Goal: Task Accomplishment & Management: Complete application form

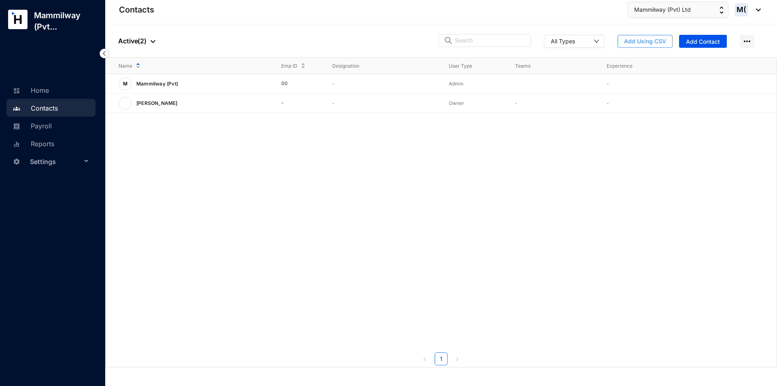
click at [667, 43] on button "Add Using CSV" at bounding box center [645, 41] width 55 height 13
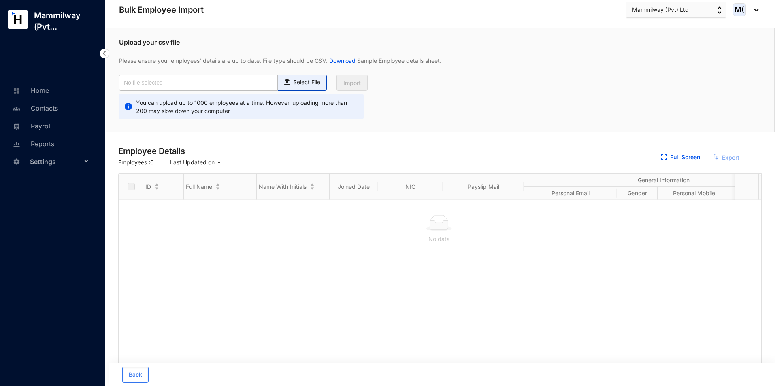
click at [300, 87] on span "Select File" at bounding box center [302, 83] width 49 height 16
click at [0, 0] on input "Select File" at bounding box center [0, 0] width 0 height 0
type input "Onboarding staffs macro.csv"
click at [358, 85] on span "Import" at bounding box center [351, 83] width 17 height 8
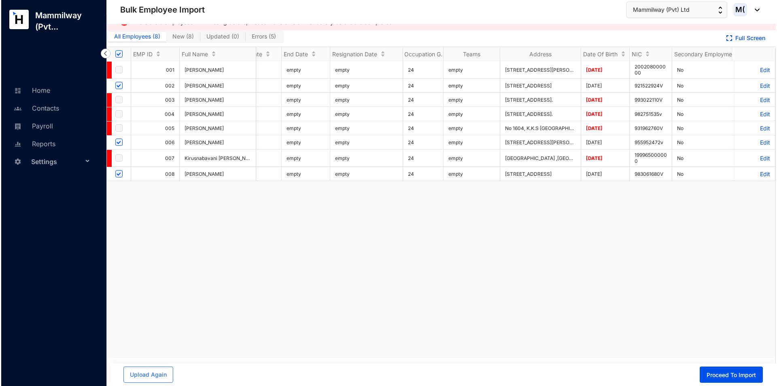
scroll to position [0, 1552]
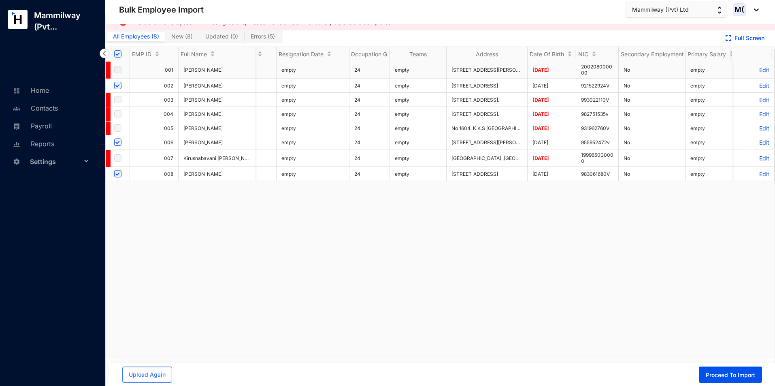
click at [759, 70] on p "Edit" at bounding box center [754, 69] width 30 height 7
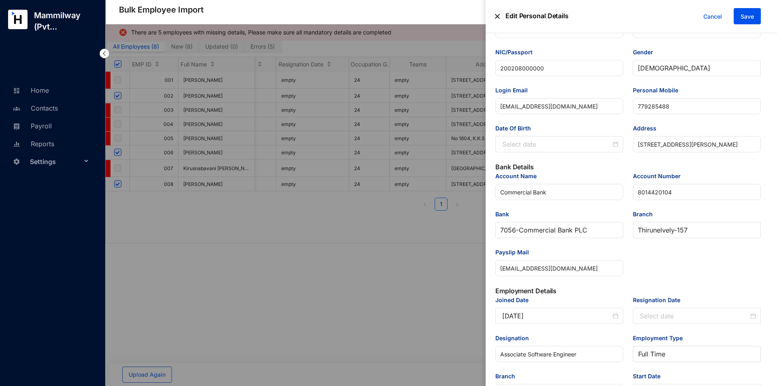
scroll to position [30, 0]
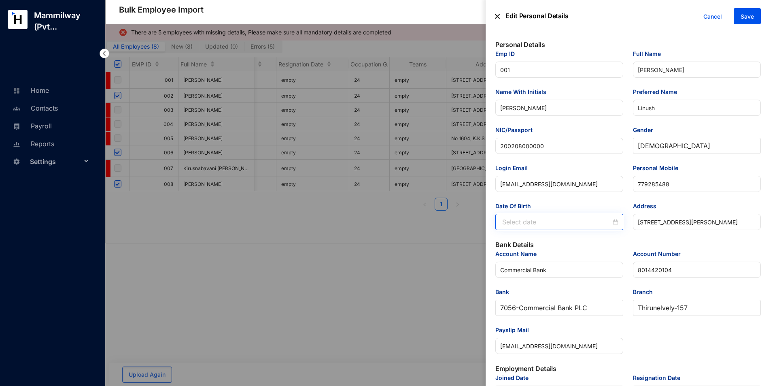
click at [615, 223] on div at bounding box center [561, 222] width 116 height 10
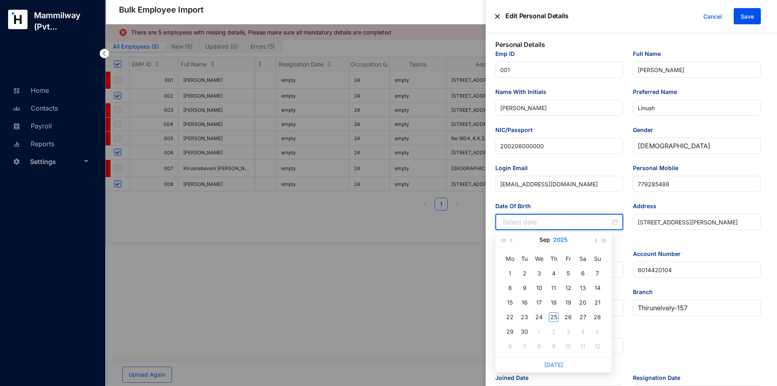
click at [558, 238] on button "2025" at bounding box center [561, 240] width 15 height 16
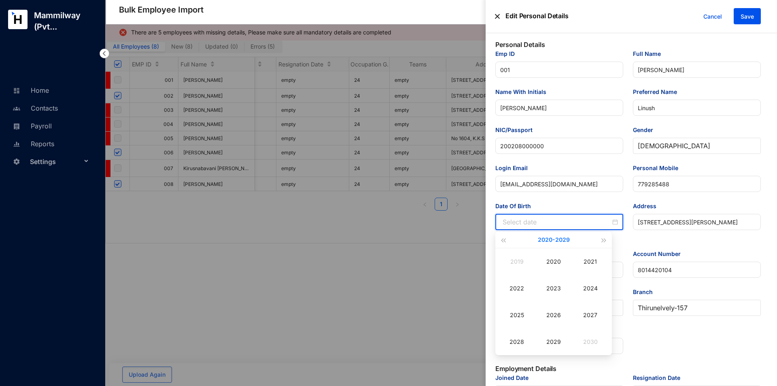
click at [552, 239] on button "[DATE] - [DATE]" at bounding box center [554, 240] width 32 height 16
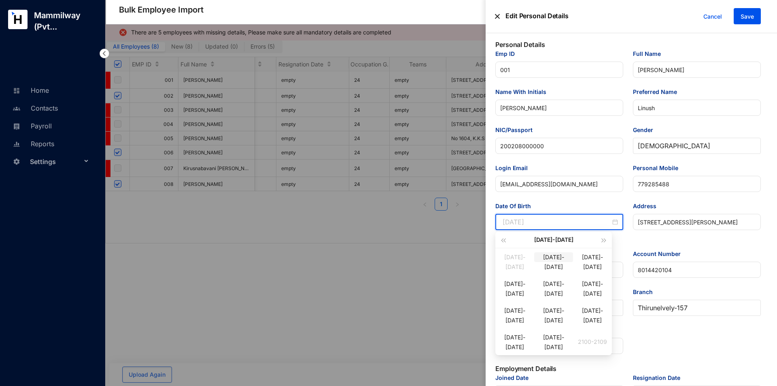
click at [562, 262] on div "[DATE]-[DATE]" at bounding box center [554, 257] width 39 height 10
click at [515, 286] on div "2002" at bounding box center [517, 288] width 24 height 10
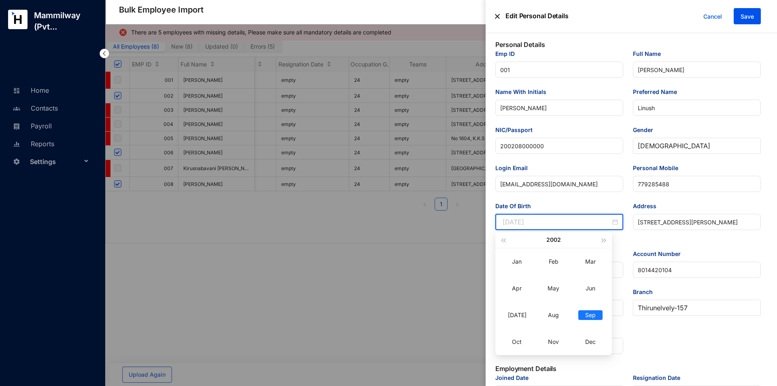
type input "[DATE]"
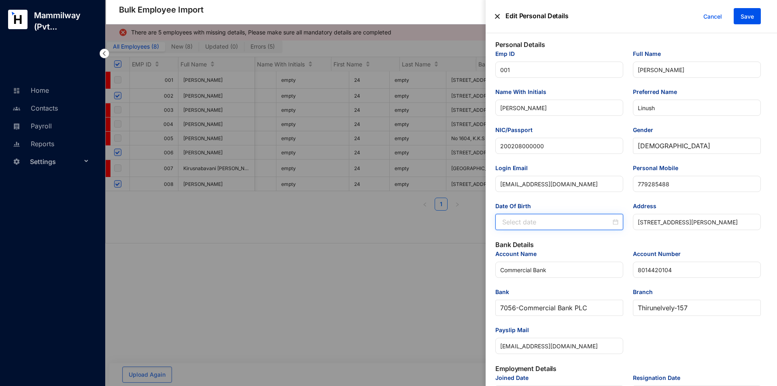
click at [560, 220] on input "Date Of Birth" at bounding box center [557, 222] width 109 height 10
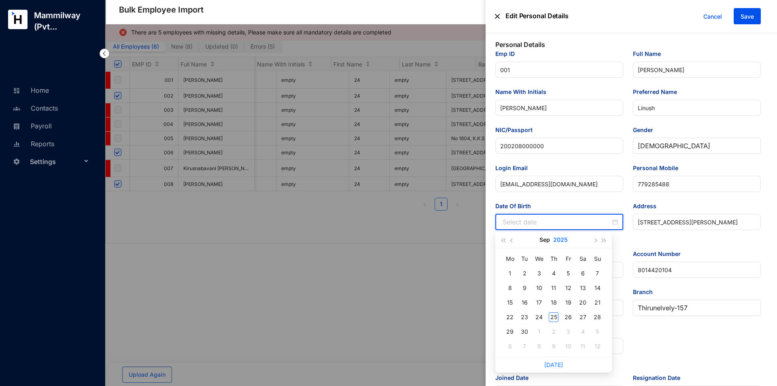
click at [564, 242] on button "2025" at bounding box center [561, 240] width 15 height 16
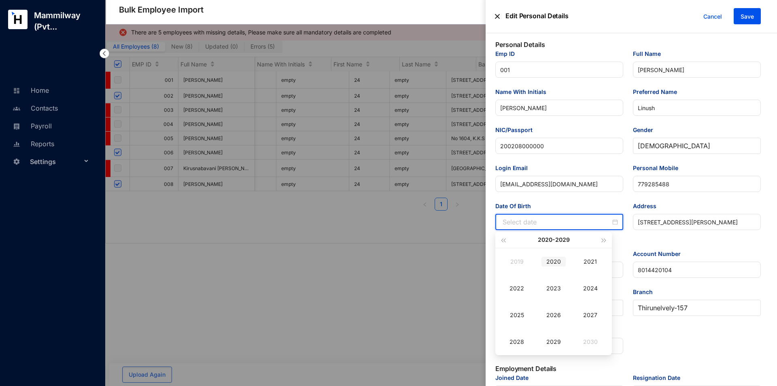
type input "[DATE]"
click at [547, 239] on button "[DATE] - [DATE]" at bounding box center [554, 240] width 32 height 16
click at [551, 262] on div "[DATE]-[DATE]" at bounding box center [554, 257] width 39 height 10
click at [517, 290] on div "2002" at bounding box center [517, 288] width 24 height 10
click at [594, 266] on div "Mar" at bounding box center [591, 262] width 24 height 10
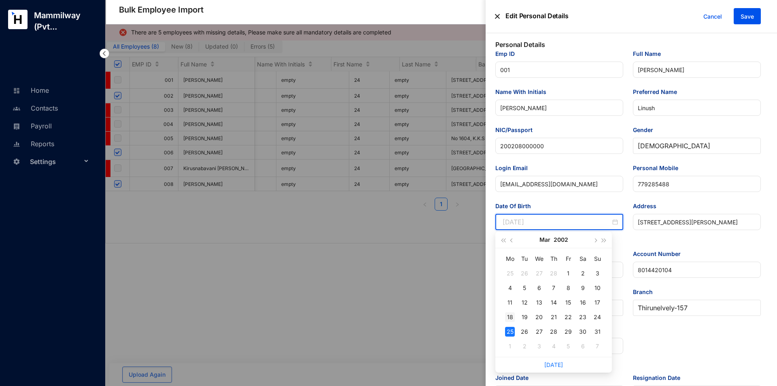
click at [511, 317] on div "18" at bounding box center [510, 317] width 10 height 10
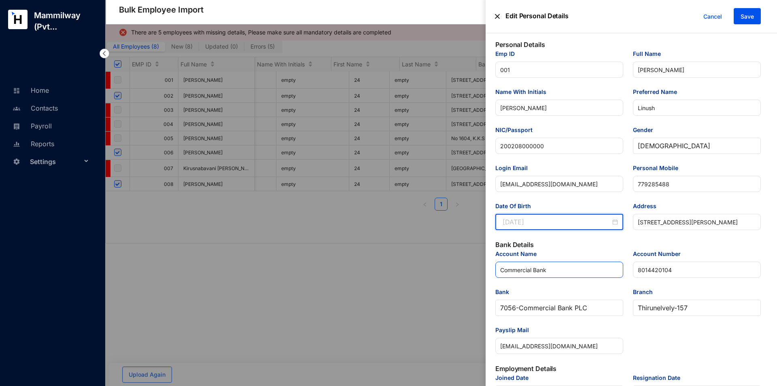
type input "[DATE]"
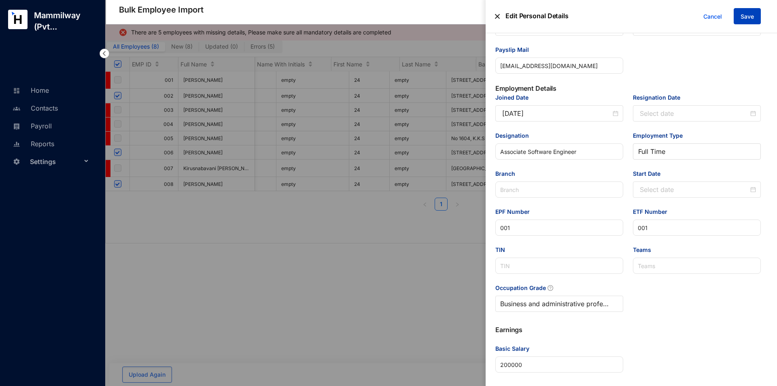
click at [754, 15] on button "Save" at bounding box center [747, 16] width 27 height 16
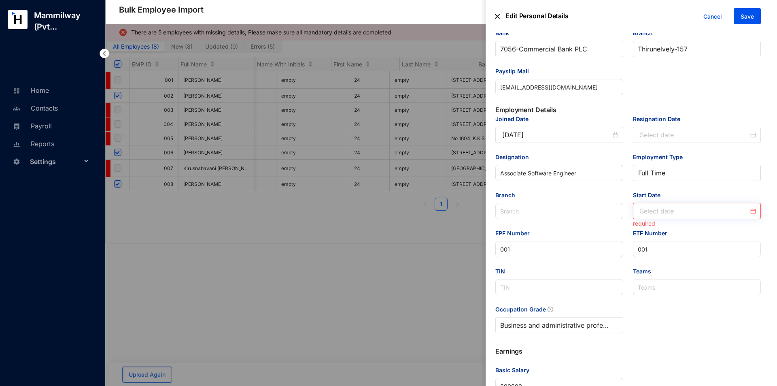
click at [658, 209] on input "Start Date" at bounding box center [694, 211] width 109 height 10
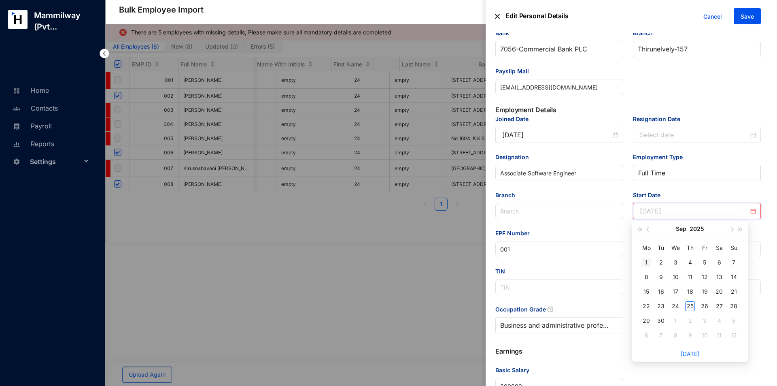
click at [644, 260] on div "1" at bounding box center [647, 263] width 10 height 10
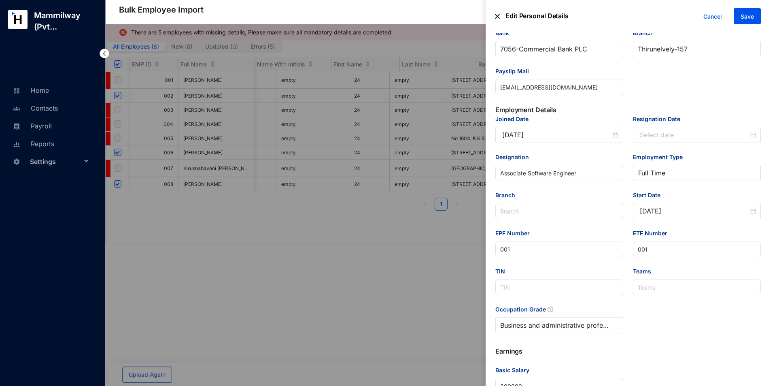
type input "[DATE]"
click at [747, 13] on span "Save" at bounding box center [747, 17] width 13 height 8
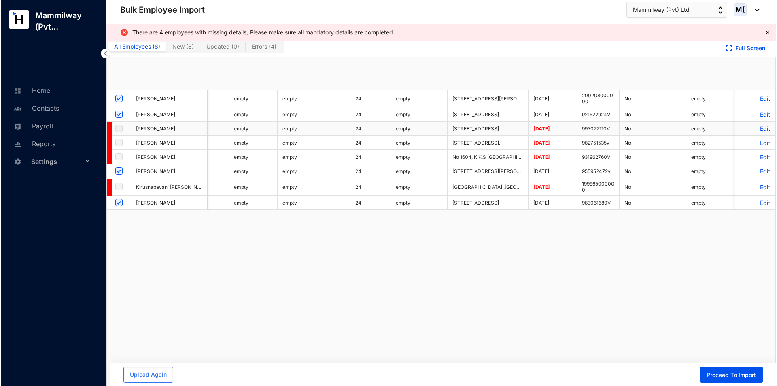
scroll to position [0, 0]
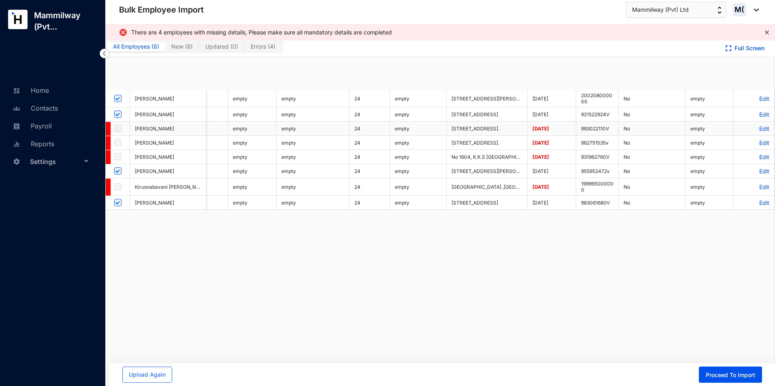
checkbox input "true"
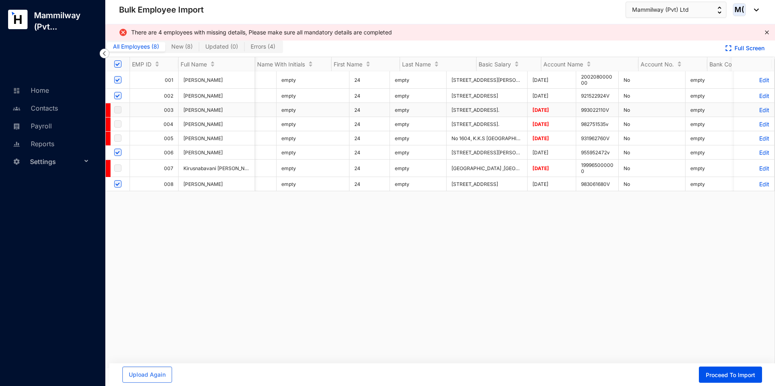
click at [759, 111] on p "Edit" at bounding box center [754, 109] width 30 height 7
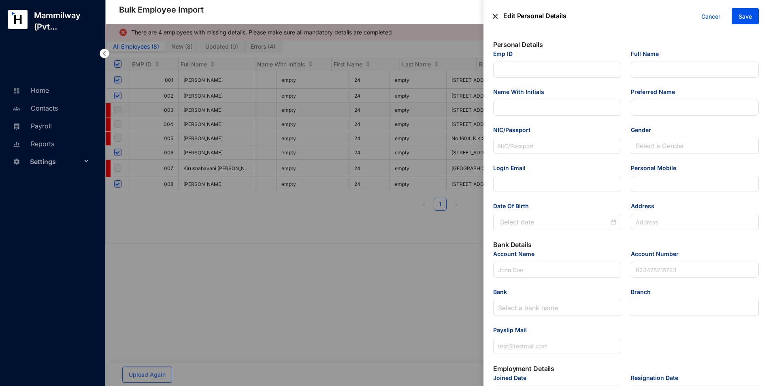
type input "003"
type input "[PERSON_NAME]"
type input "A.Sangeethan"
type input "san"
type input "993022110V"
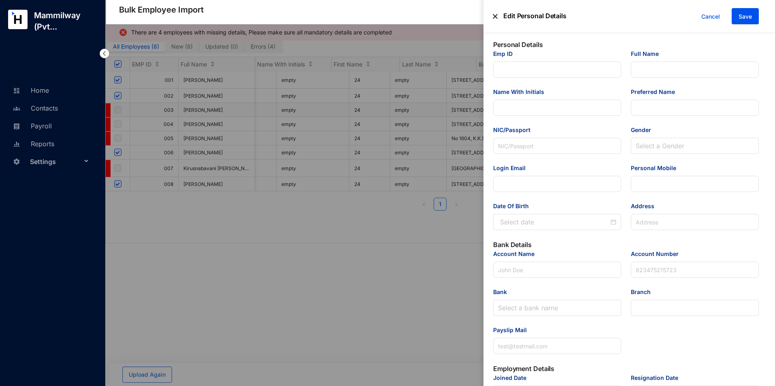
type input "[EMAIL_ADDRESS][DOMAIN_NAME]"
type input "764304774"
type input "[STREET_ADDRESS]."
type input "Sampath Bank"
type input "112052000000"
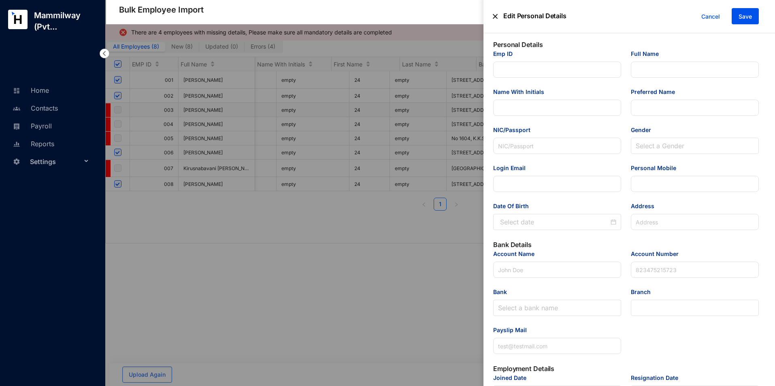
type input "[EMAIL_ADDRESS][DOMAIN_NAME]"
type input "Software Engineer - Level 1"
type input "003"
type Salary "450000"
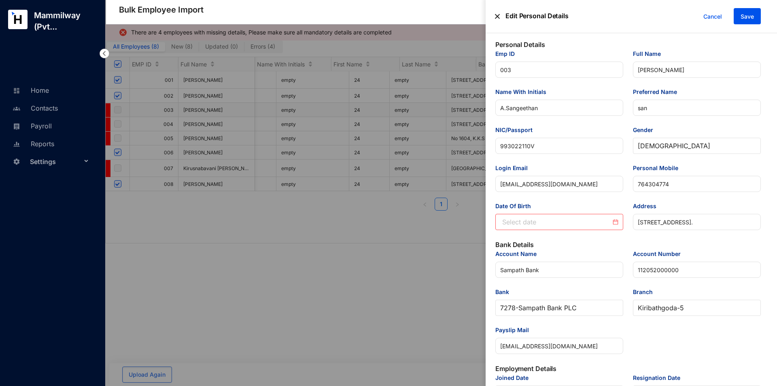
type input "[DATE]"
click at [600, 222] on input "Date Of Birth" at bounding box center [557, 222] width 109 height 10
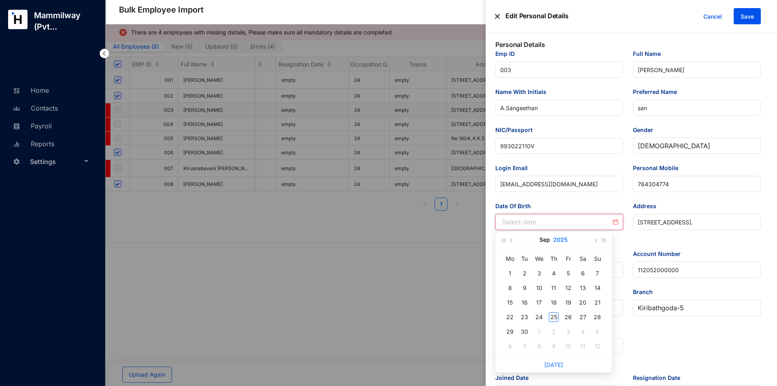
click at [566, 240] on button "2025" at bounding box center [561, 240] width 15 height 16
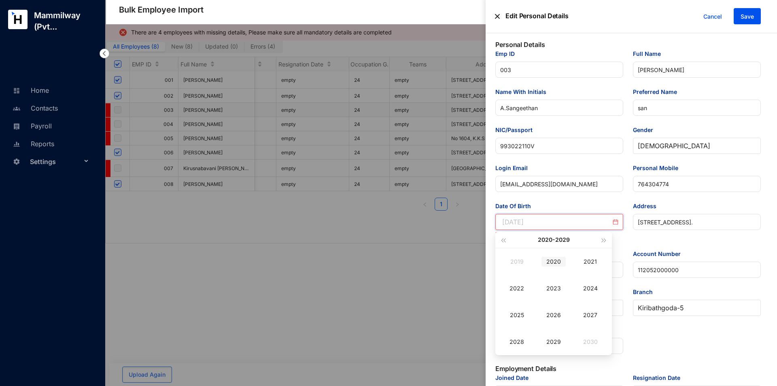
type input "[DATE]"
click at [550, 243] on button "[DATE] - [DATE]" at bounding box center [554, 240] width 32 height 16
click at [523, 262] on div "[DATE]-[DATE]" at bounding box center [515, 257] width 39 height 10
click at [557, 343] on div "1999" at bounding box center [554, 342] width 24 height 10
click at [516, 341] on div "Oct" at bounding box center [517, 342] width 24 height 10
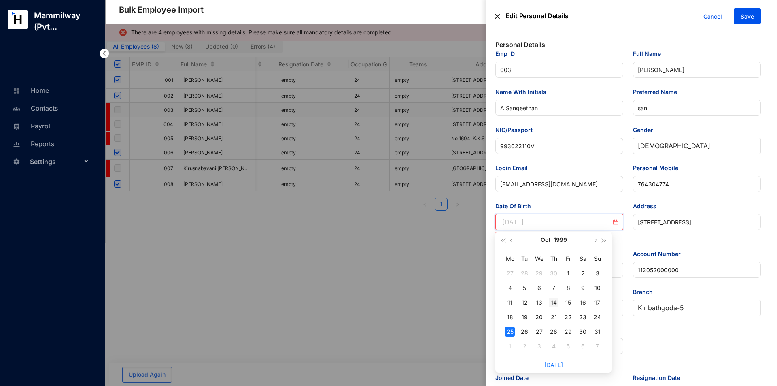
type input "[DATE]"
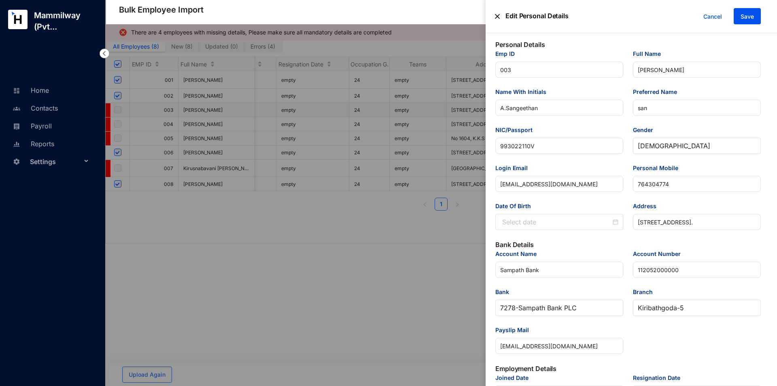
scroll to position [0, 0]
click at [556, 221] on input "Date Of Birth" at bounding box center [557, 222] width 109 height 10
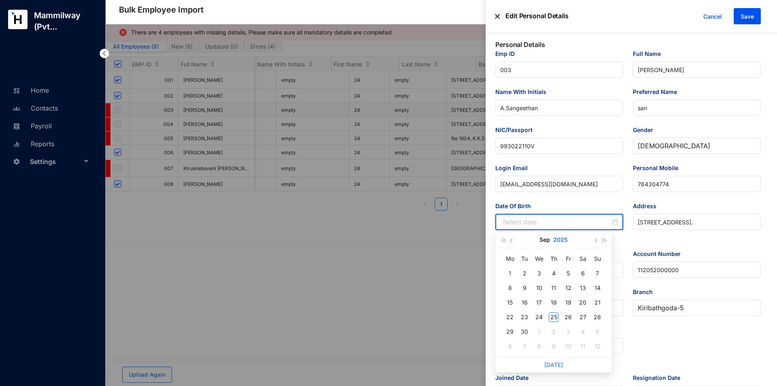
click at [564, 241] on button "2025" at bounding box center [561, 240] width 15 height 16
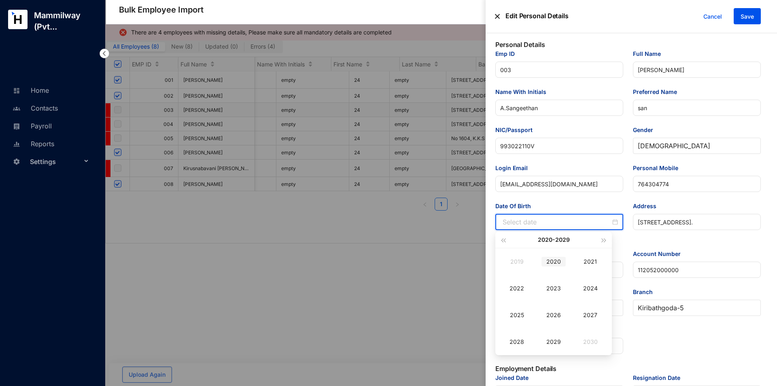
type input "[DATE]"
click at [555, 239] on button "[DATE] - [DATE]" at bounding box center [554, 240] width 32 height 16
click at [520, 260] on div "[DATE]-[DATE]" at bounding box center [515, 257] width 39 height 10
click at [552, 340] on div "1999" at bounding box center [554, 342] width 24 height 10
click at [516, 340] on div "Oct" at bounding box center [517, 342] width 24 height 10
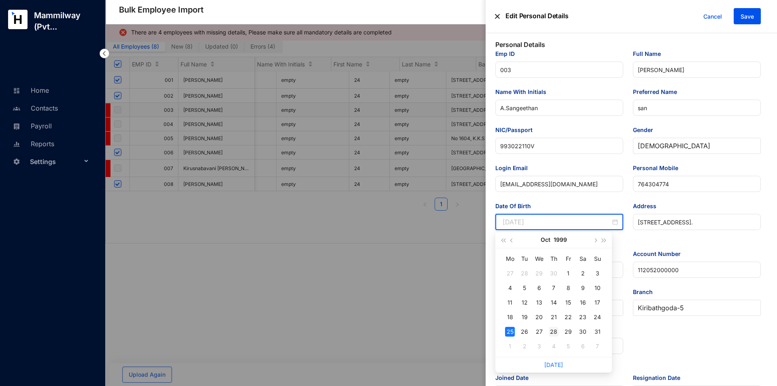
click at [556, 333] on div "28" at bounding box center [554, 332] width 10 height 10
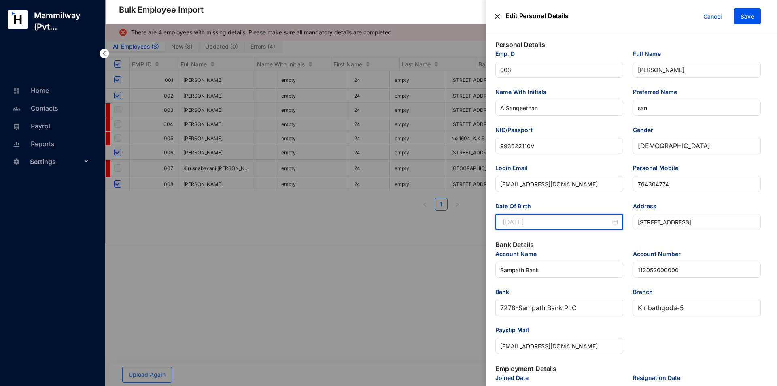
type input "[DATE]"
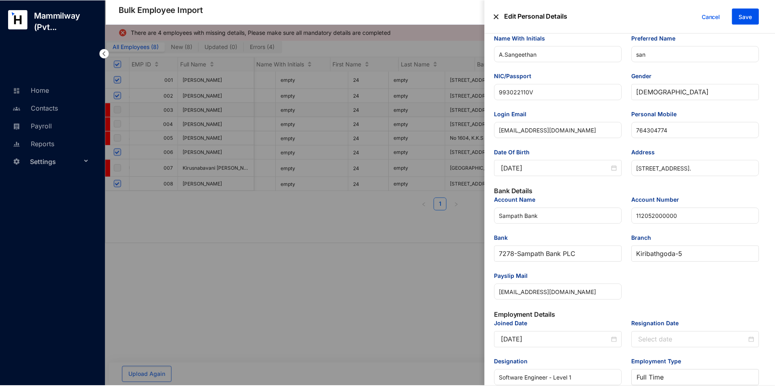
scroll to position [202, 0]
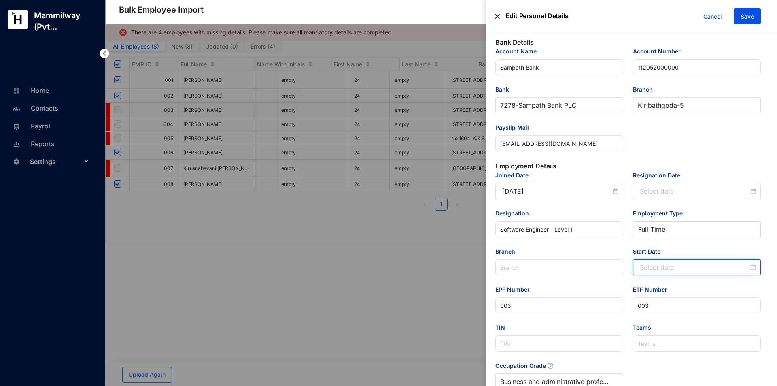
click at [673, 263] on input "Start Date" at bounding box center [694, 267] width 109 height 10
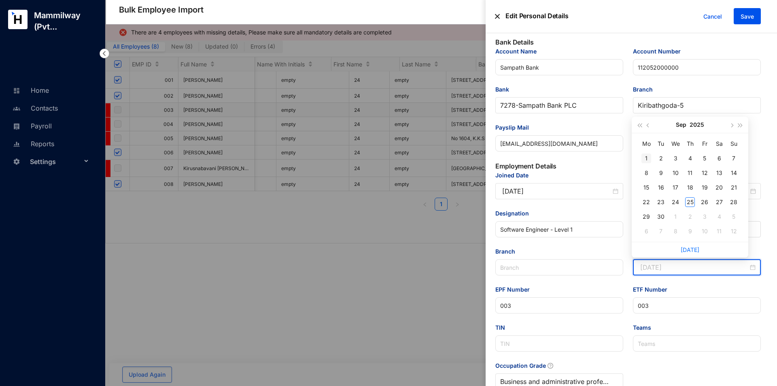
drag, startPoint x: 647, startPoint y: 159, endPoint x: 646, endPoint y: 165, distance: 6.5
click at [647, 159] on div "1" at bounding box center [647, 158] width 10 height 10
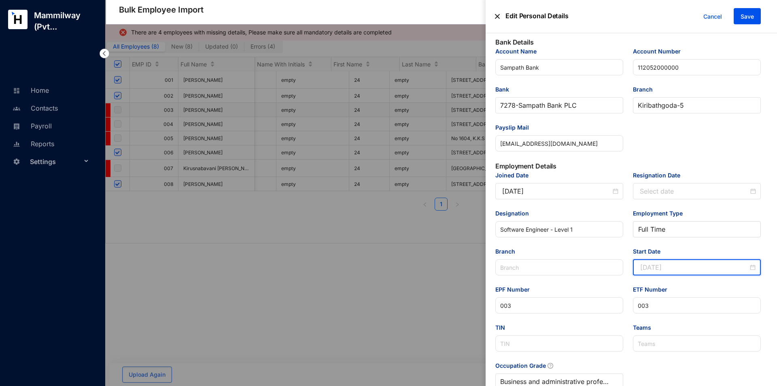
type input "[DATE]"
click at [750, 18] on span "Save" at bounding box center [747, 17] width 13 height 8
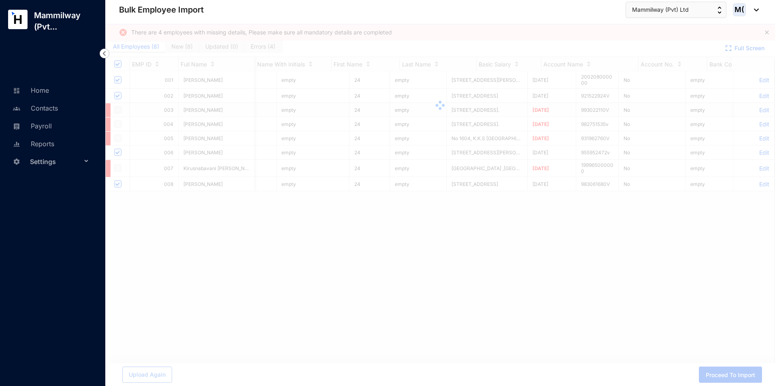
scroll to position [0, 1552]
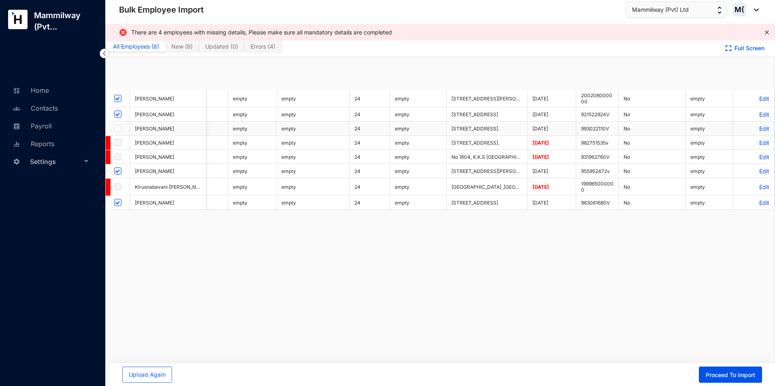
checkbox input "true"
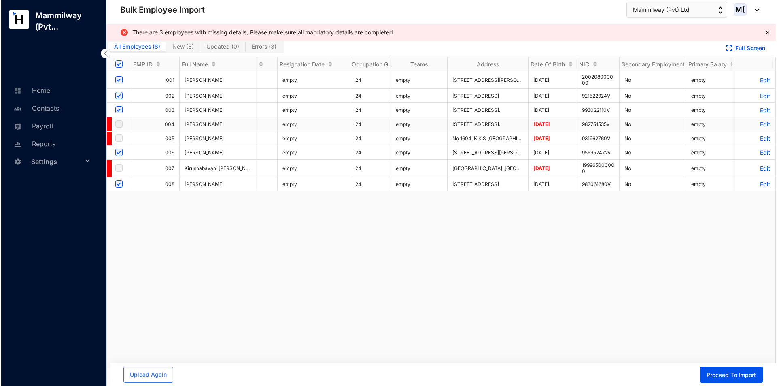
scroll to position [0, 0]
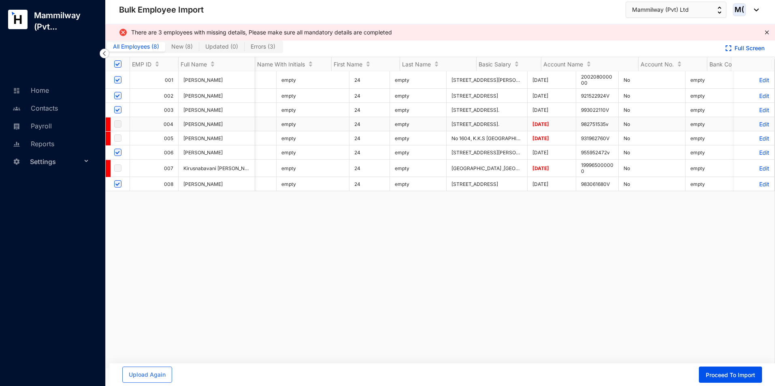
click at [562, 125] on td "[DATE]" at bounding box center [552, 124] width 49 height 14
click at [549, 123] on span "[DATE]" at bounding box center [540, 124] width 17 height 6
click at [758, 124] on p "Edit" at bounding box center [754, 124] width 30 height 7
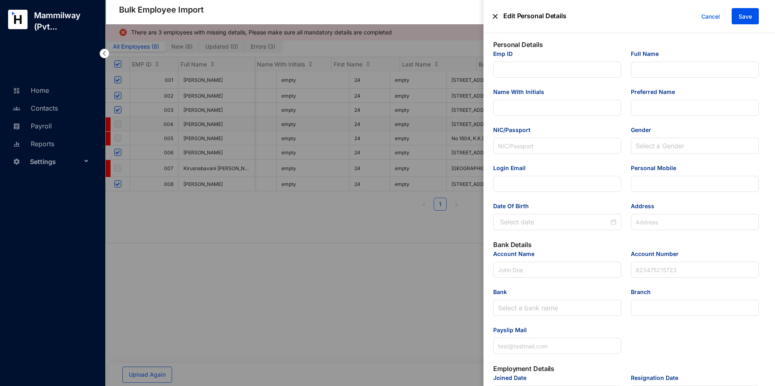
type input "004"
type input "[PERSON_NAME]"
type input "S. Gobeeshan"
type input "Gobeeshan"
type input "982751535v"
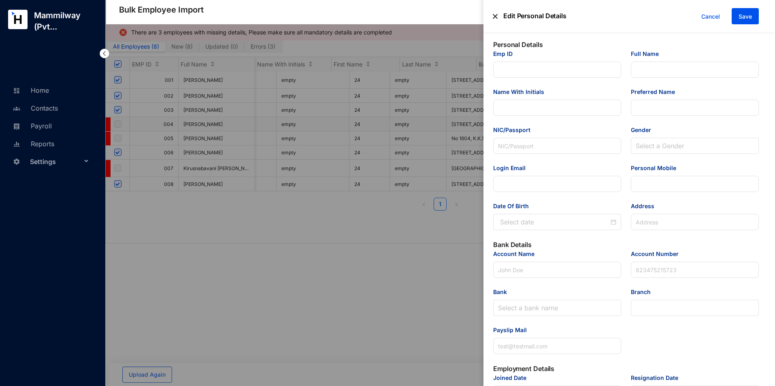
type input "[EMAIL_ADDRESS][DOMAIN_NAME]"
type input "774051665"
type input "[STREET_ADDRESS]."
type input "Commercial Back PLC"
type input "8025150618"
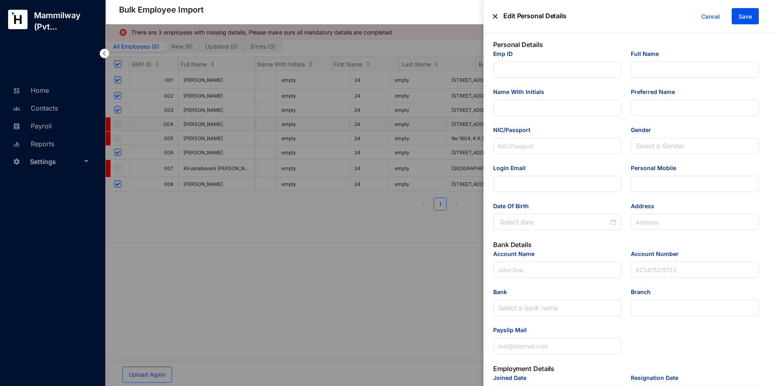
type input "[EMAIL_ADDRESS][DOMAIN_NAME]"
type input "Software Enginner - Level 3"
type input "004"
type Salary "400000"
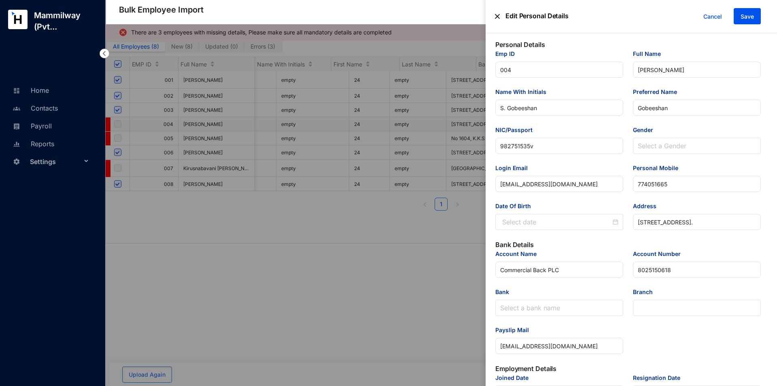
type input "[DATE]"
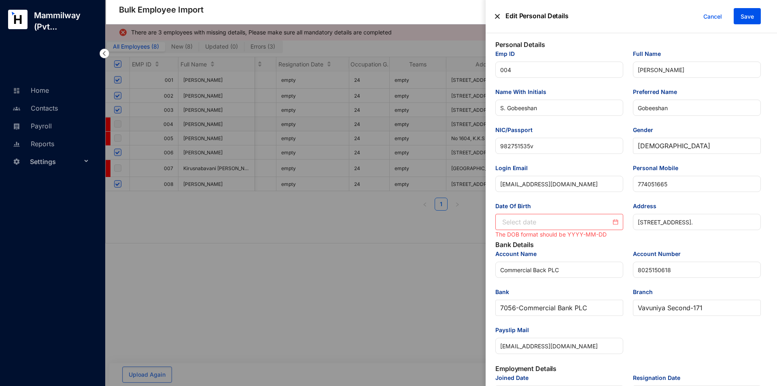
click at [556, 213] on div "Date Of Birth" at bounding box center [560, 208] width 128 height 12
click at [559, 220] on input "Date Of Birth" at bounding box center [557, 222] width 109 height 10
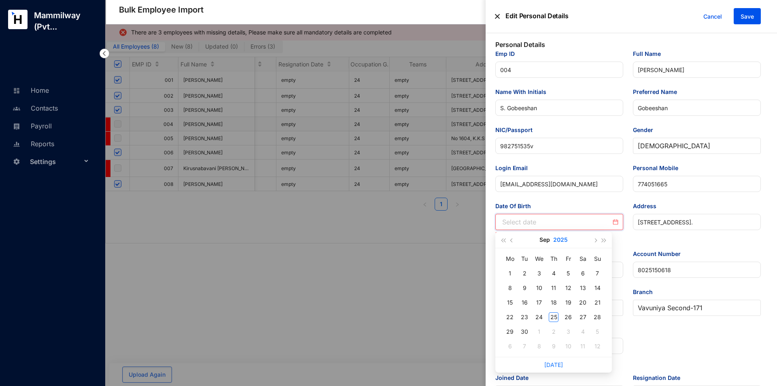
click at [560, 239] on button "2025" at bounding box center [561, 240] width 15 height 16
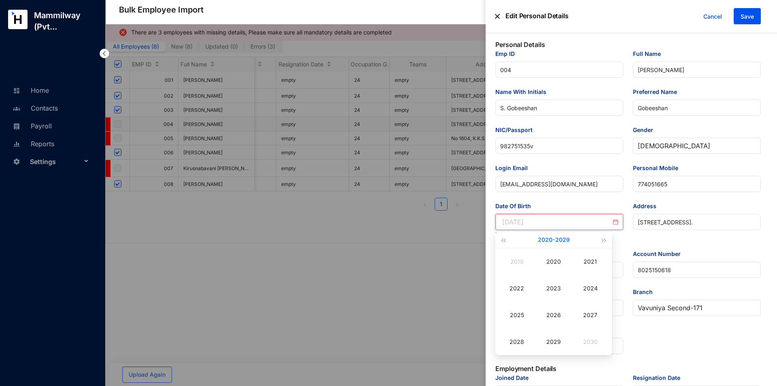
type input "[DATE]"
click at [550, 242] on button "[DATE] - [DATE]" at bounding box center [554, 240] width 32 height 16
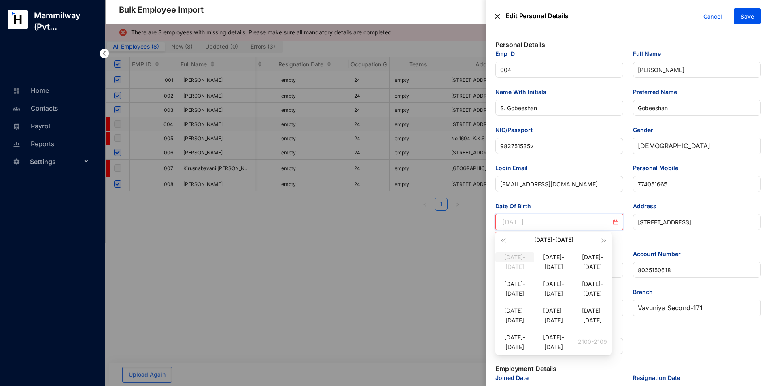
click at [514, 262] on div "[DATE]-[DATE]" at bounding box center [515, 257] width 39 height 10
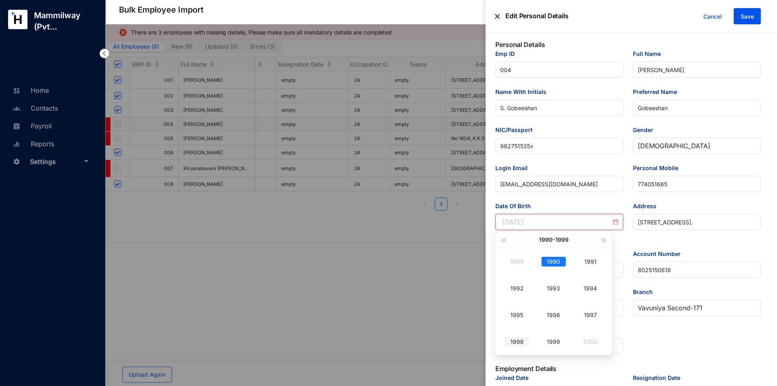
click at [520, 342] on div "1998" at bounding box center [517, 342] width 24 height 10
click at [520, 338] on div "Oct" at bounding box center [517, 342] width 24 height 10
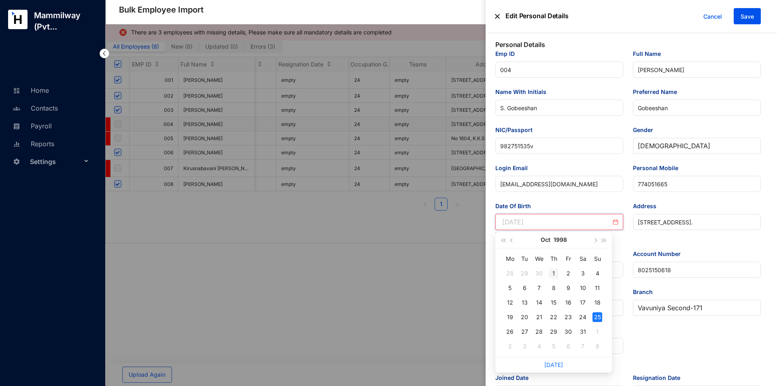
type input "[DATE]"
click at [554, 272] on div "1" at bounding box center [554, 273] width 10 height 10
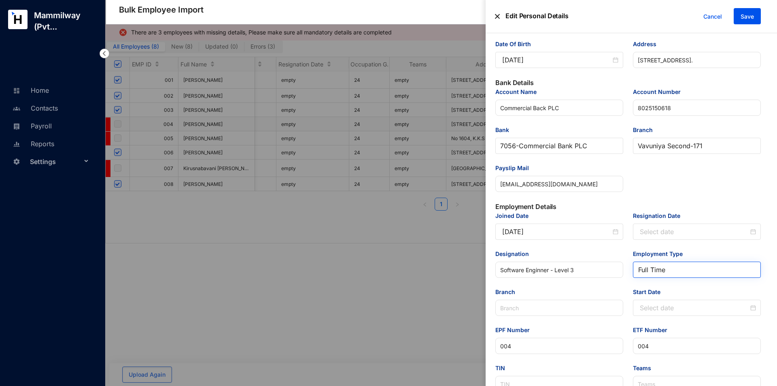
scroll to position [243, 0]
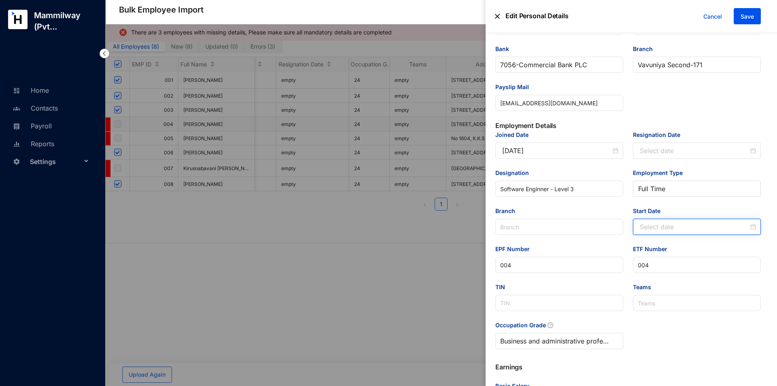
click at [656, 225] on input "Start Date" at bounding box center [694, 227] width 109 height 10
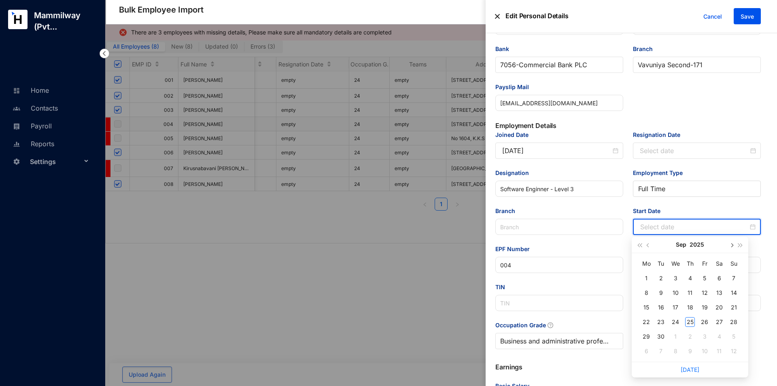
click at [730, 246] on button "button" at bounding box center [731, 244] width 9 height 16
type input "[DATE]"
click at [675, 278] on div "1" at bounding box center [676, 278] width 10 height 10
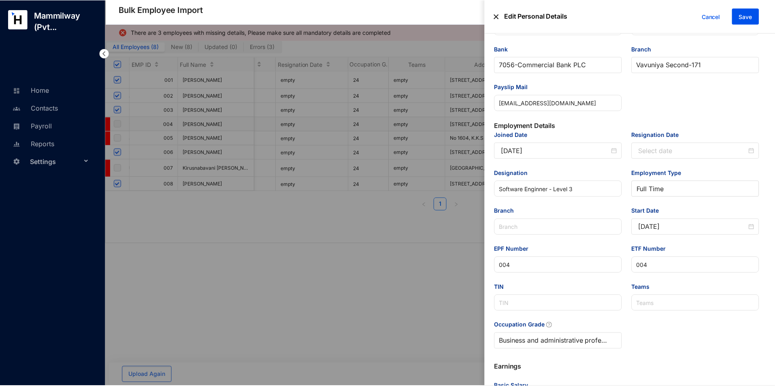
scroll to position [280, 0]
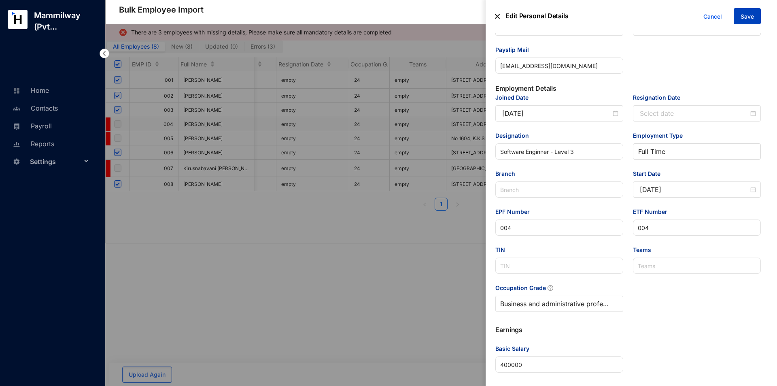
click at [759, 15] on button "Save" at bounding box center [747, 16] width 27 height 16
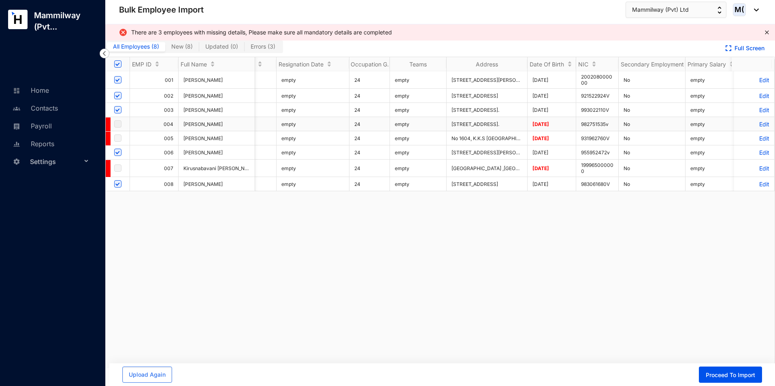
scroll to position [0, 1552]
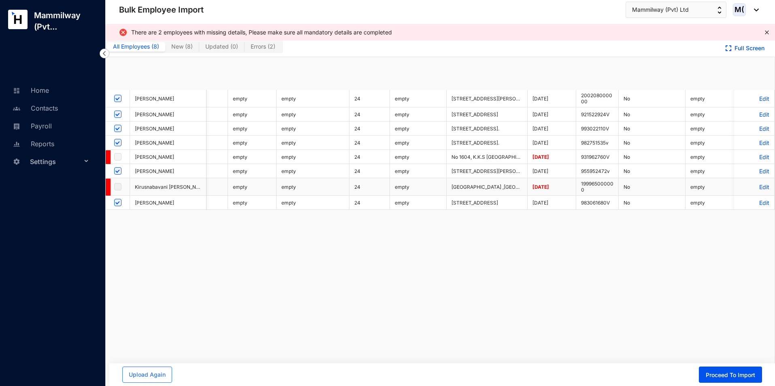
checkbox input "true"
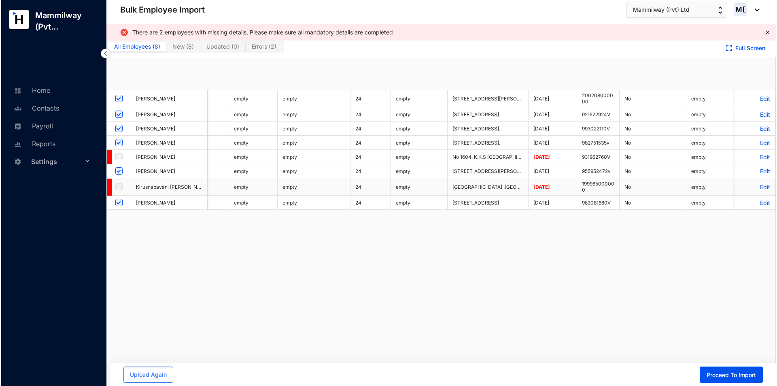
scroll to position [0, 0]
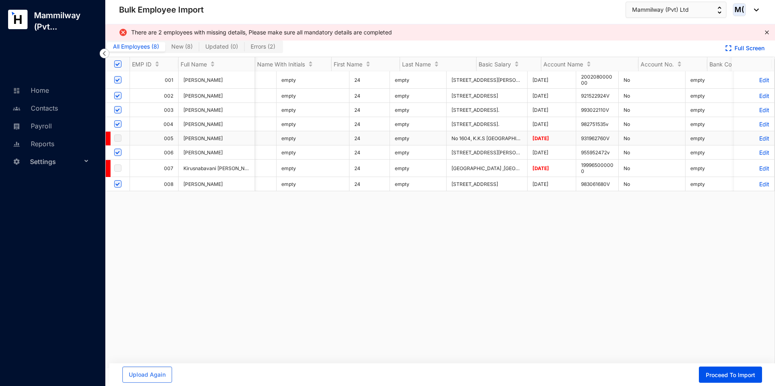
click at [759, 137] on p "Edit" at bounding box center [754, 138] width 30 height 7
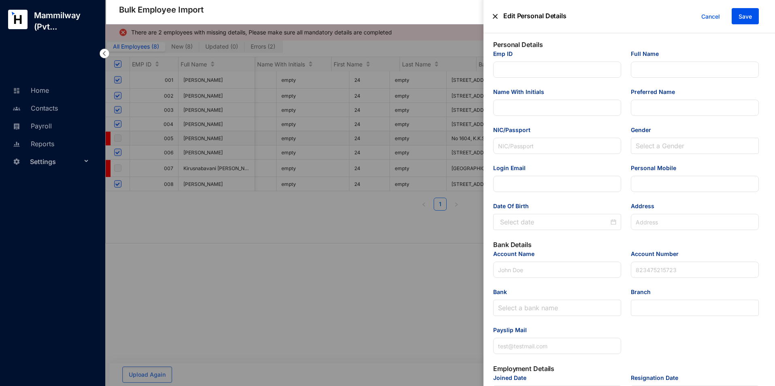
type input "005"
type input "[PERSON_NAME]"
type input "S.kiriharan"
type input "Kiriharan"
type input "931962760V"
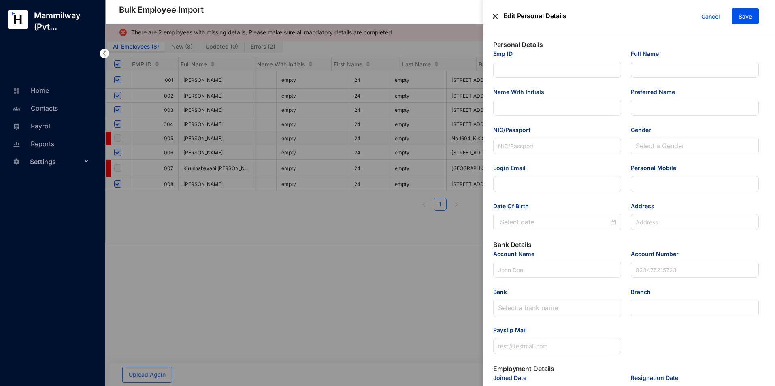
type input "[EMAIL_ADDRESS][DOMAIN_NAME]"
type input "770821205"
type input "No 1604, K.K.S [GEOGRAPHIC_DATA], [GEOGRAPHIC_DATA][GEOGRAPHIC_DATA]."
type input "Seylan"
type input "166014000000000"
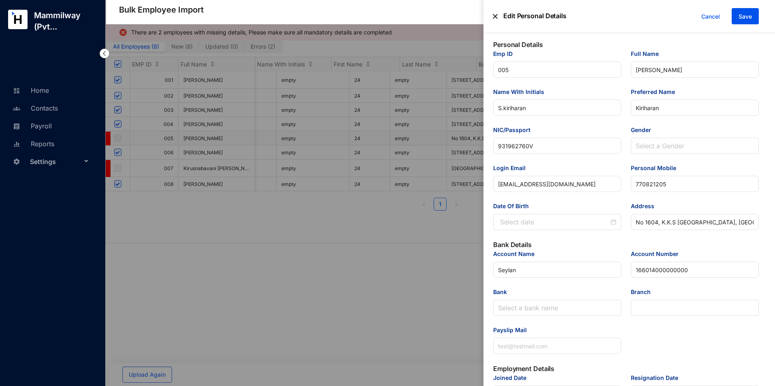
type input "[EMAIL_ADDRESS][DOMAIN_NAME]"
type input "Senior Software Engineer."
type input "005"
type Salary "150000"
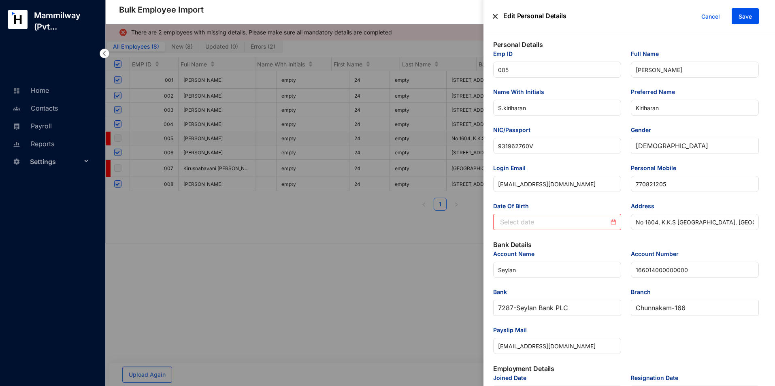
type input "[DATE]"
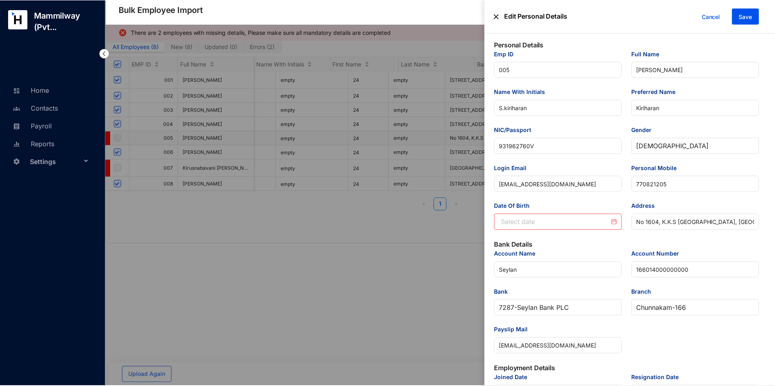
scroll to position [0, 1552]
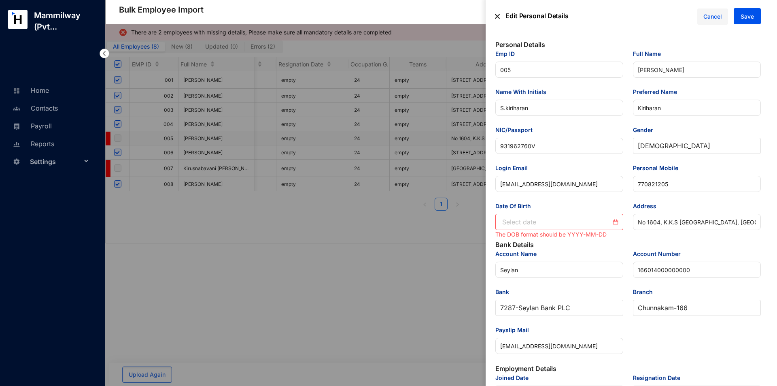
click at [716, 13] on span "Cancel" at bounding box center [713, 16] width 19 height 9
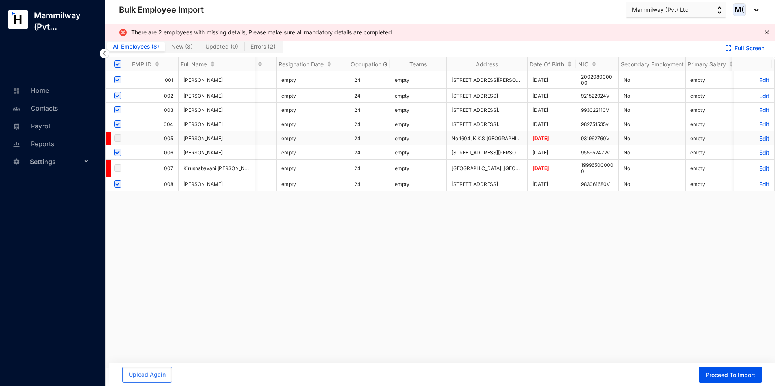
click at [751, 139] on p "Edit" at bounding box center [754, 138] width 30 height 7
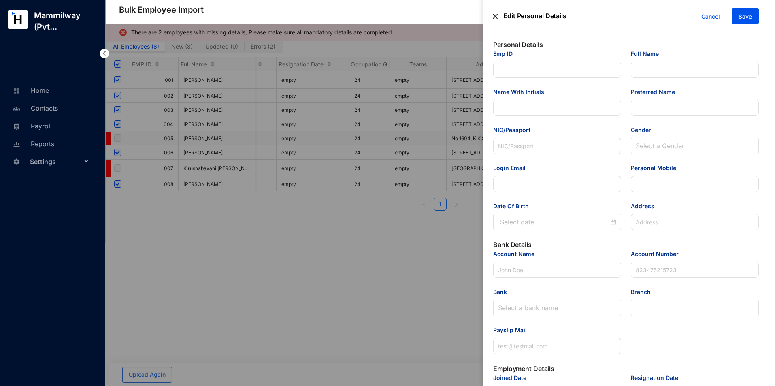
type input "005"
type input "[PERSON_NAME]"
type input "S.kiriharan"
type input "Kiriharan"
type input "931962760V"
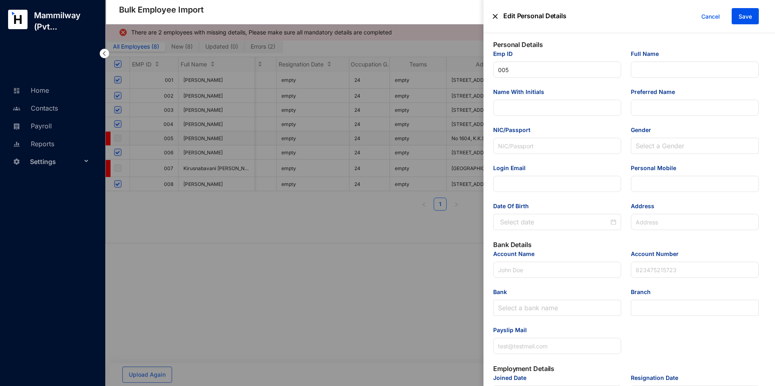
type input "[EMAIL_ADDRESS][DOMAIN_NAME]"
type input "770821205"
type input "No 1604, K.K.S [GEOGRAPHIC_DATA], [GEOGRAPHIC_DATA][GEOGRAPHIC_DATA]."
type input "Seylan"
type input "166014000000000"
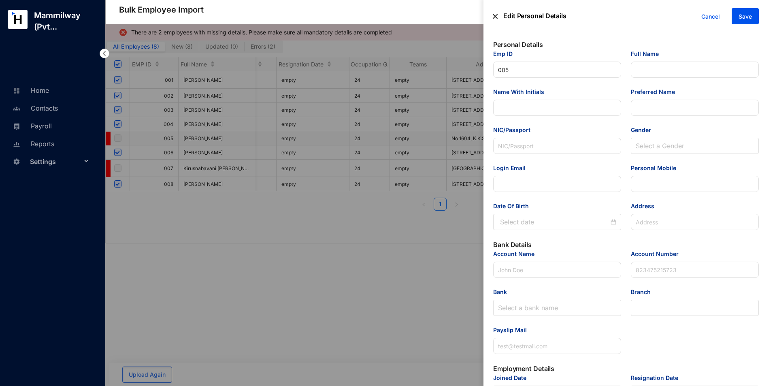
type input "[EMAIL_ADDRESS][DOMAIN_NAME]"
type input "Senior Software Engineer."
type input "005"
type Salary "150000"
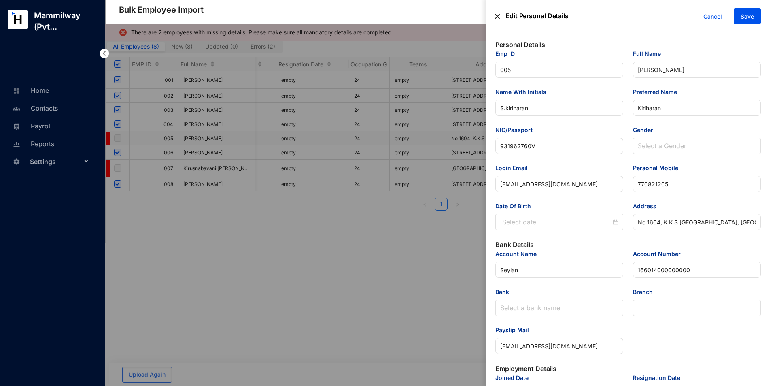
type input "[DATE]"
click at [581, 215] on div at bounding box center [560, 222] width 128 height 16
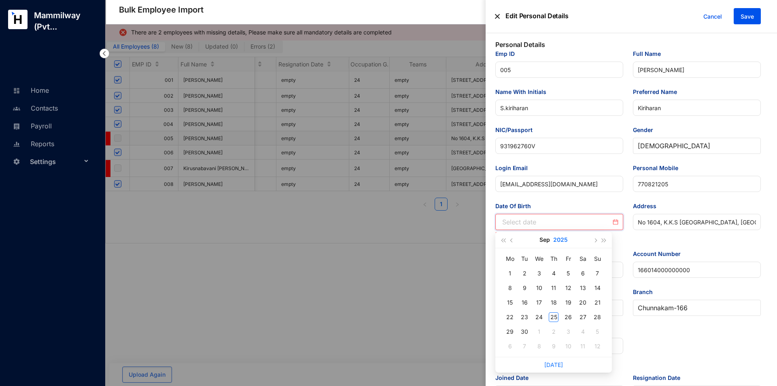
click at [567, 240] on button "2025" at bounding box center [561, 240] width 15 height 16
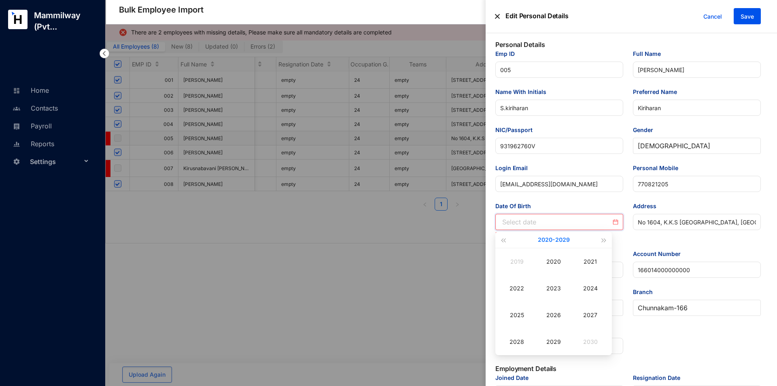
click at [548, 241] on button "[DATE] - [DATE]" at bounding box center [554, 240] width 32 height 16
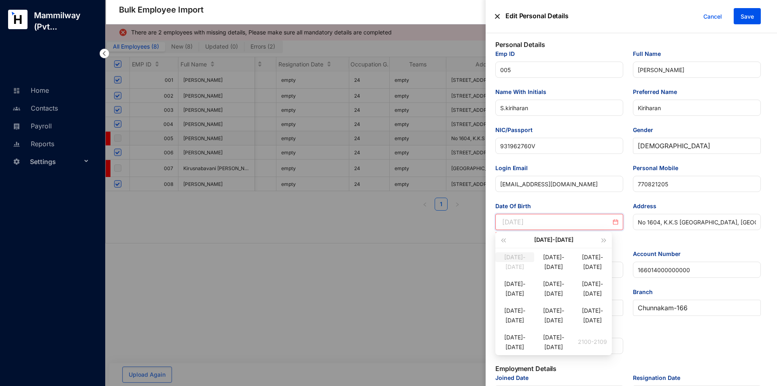
click at [524, 262] on div "[DATE]-[DATE]" at bounding box center [515, 257] width 39 height 10
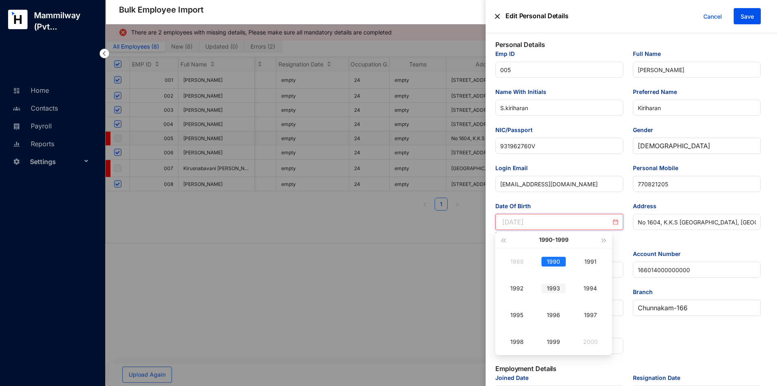
click at [560, 289] on div "1993" at bounding box center [554, 288] width 24 height 10
type input "[DATE]"
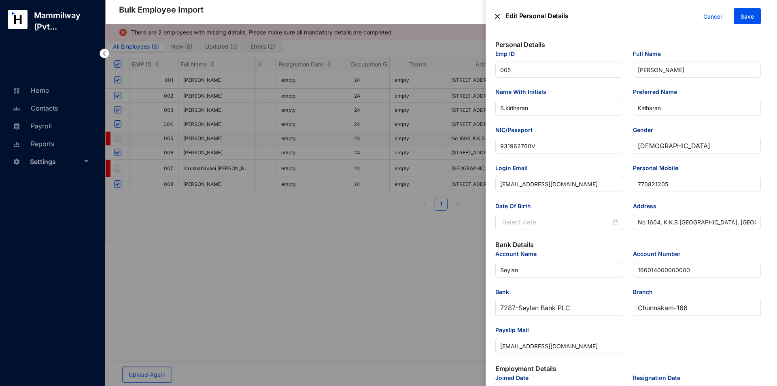
scroll to position [0, 0]
click at [568, 222] on input "Date Of Birth" at bounding box center [557, 222] width 109 height 10
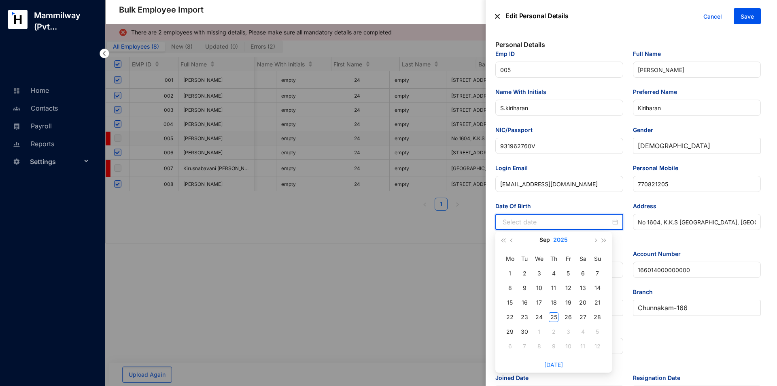
click at [560, 241] on button "2025" at bounding box center [561, 240] width 15 height 16
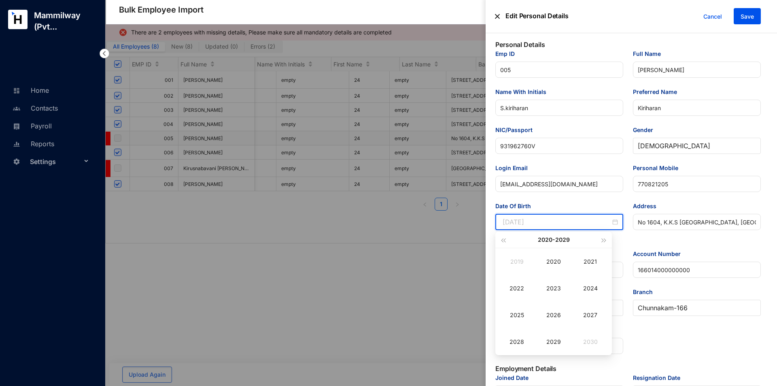
type input "[DATE]"
click at [540, 243] on button "[DATE] - [DATE]" at bounding box center [554, 240] width 32 height 16
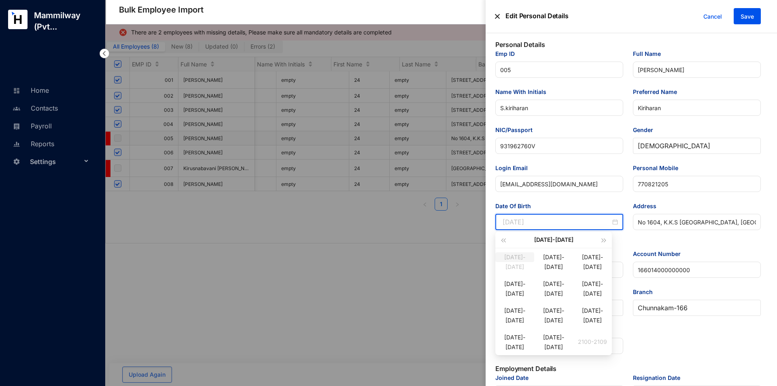
click at [509, 262] on div "[DATE]-[DATE]" at bounding box center [515, 257] width 39 height 10
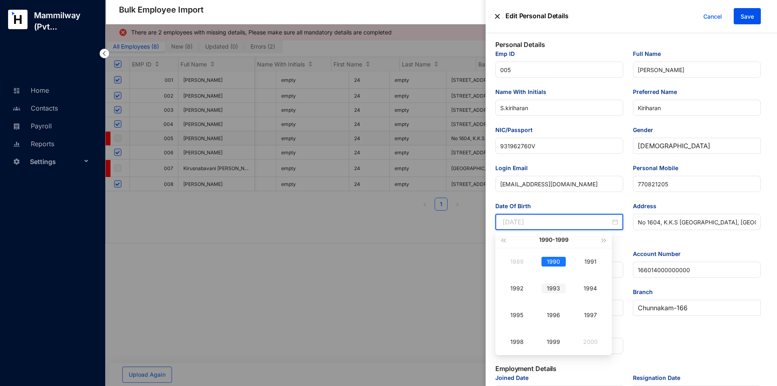
click at [545, 287] on div "1993" at bounding box center [554, 288] width 24 height 10
click at [518, 320] on td "[DATE]" at bounding box center [517, 315] width 37 height 27
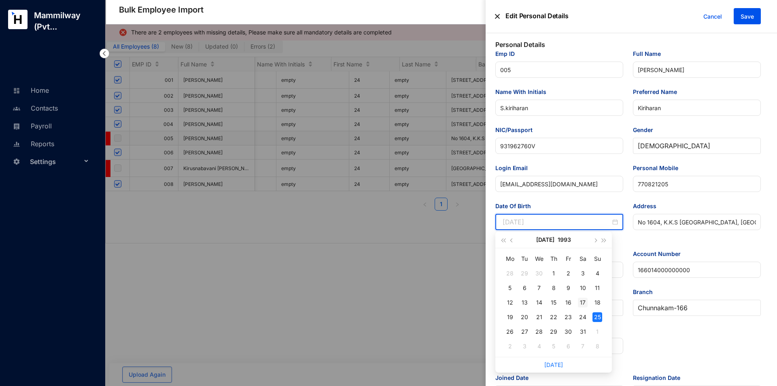
click at [587, 303] on div "17" at bounding box center [583, 303] width 10 height 10
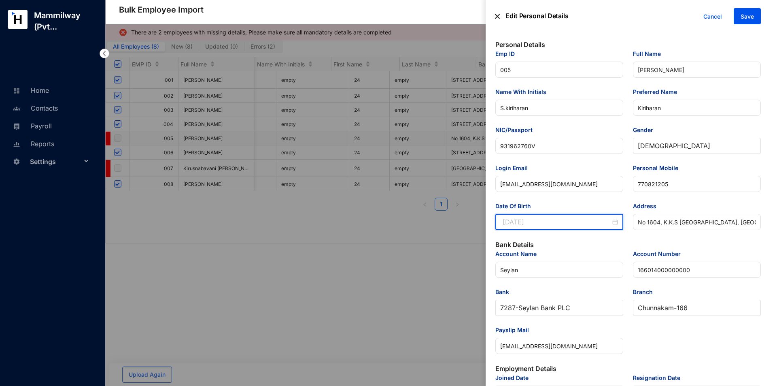
type input "[DATE]"
click at [580, 227] on div "[DATE]" at bounding box center [560, 222] width 128 height 16
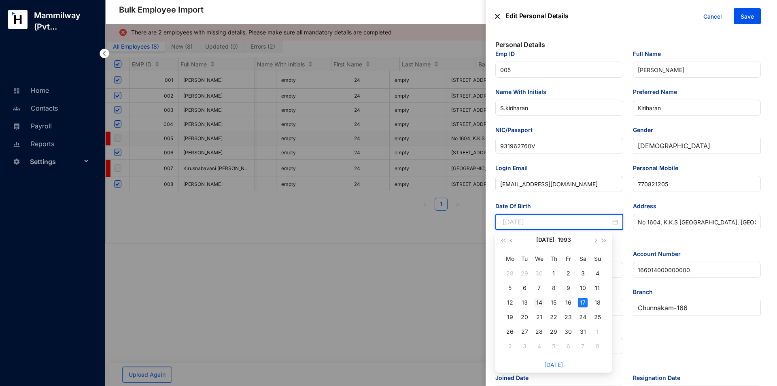
click at [539, 303] on div "14" at bounding box center [540, 303] width 10 height 10
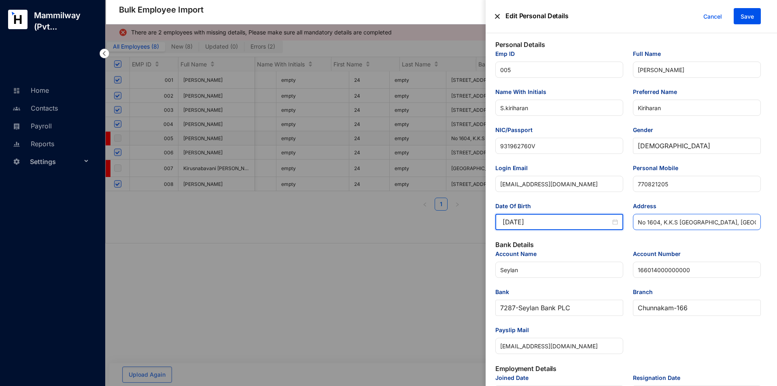
type input "[DATE]"
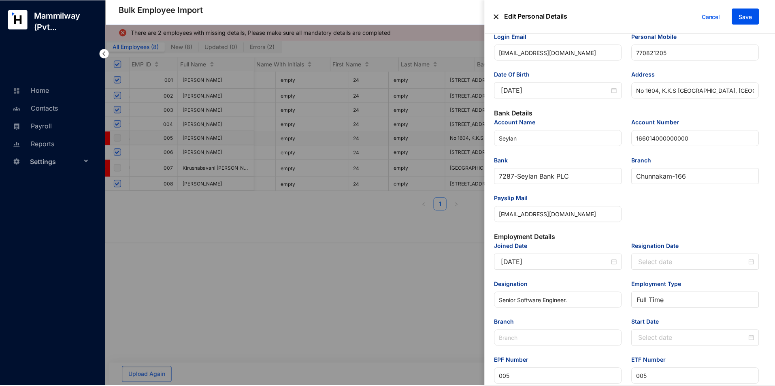
scroll to position [202, 0]
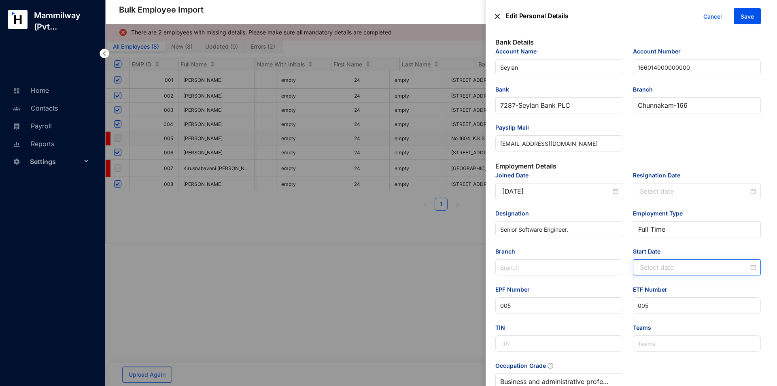
click at [721, 260] on div at bounding box center [697, 267] width 128 height 16
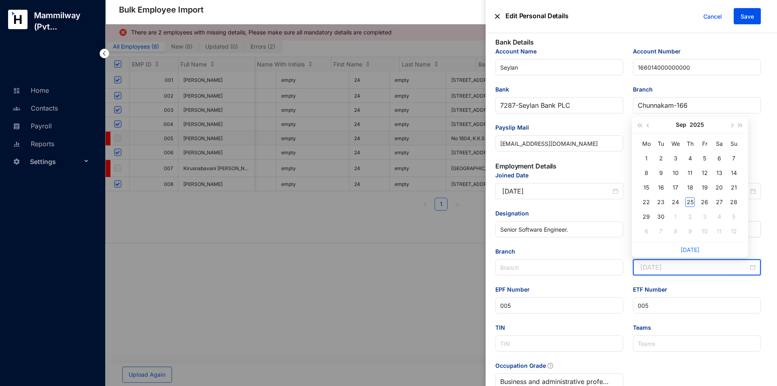
type input "[DATE]"
click at [730, 125] on button "button" at bounding box center [731, 125] width 9 height 16
click at [679, 160] on div "1" at bounding box center [676, 158] width 10 height 10
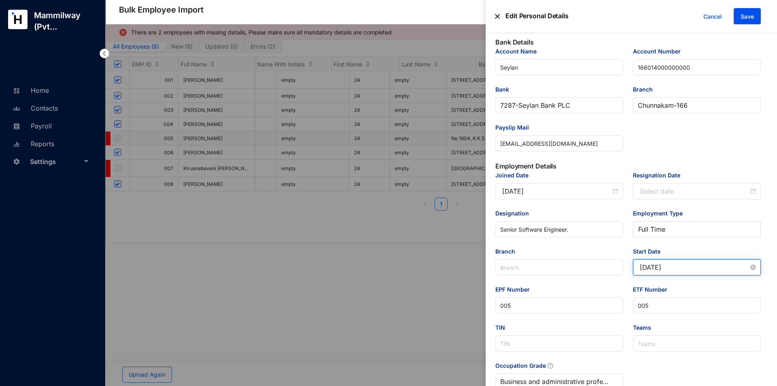
type input "[DATE]"
click at [756, 20] on button "Save" at bounding box center [747, 16] width 27 height 16
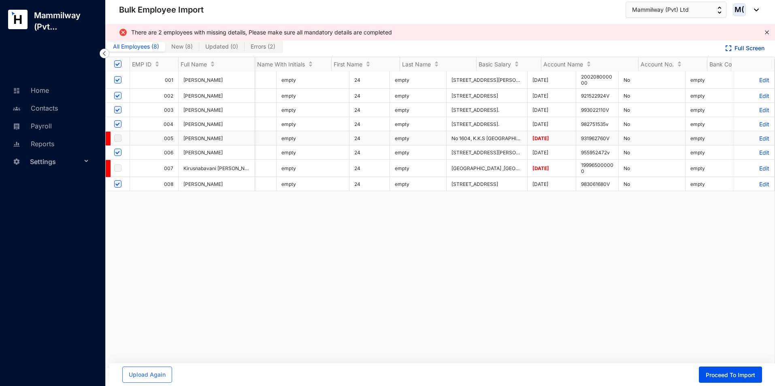
scroll to position [0, 1552]
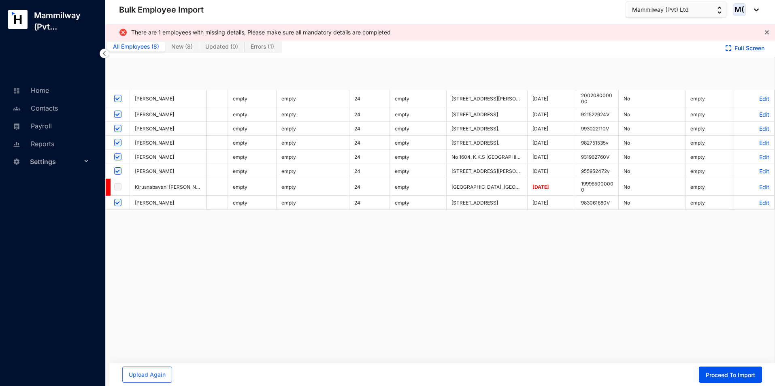
checkbox input "true"
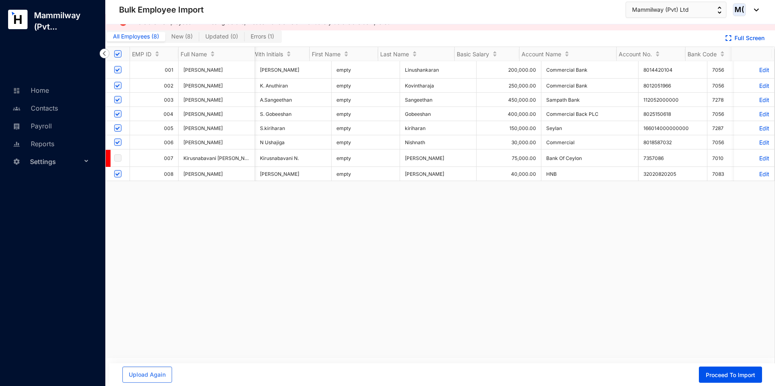
scroll to position [0, 0]
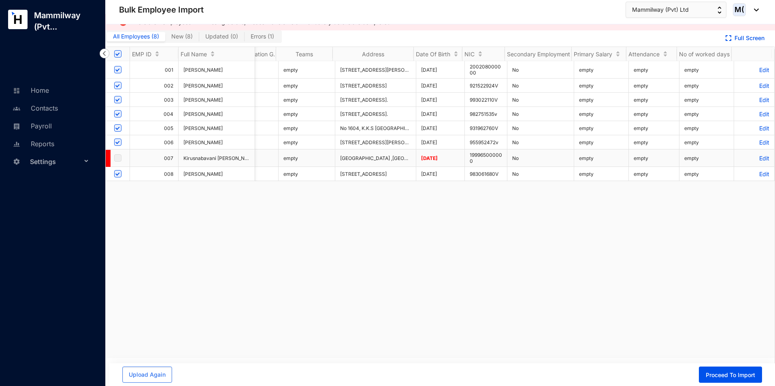
click at [758, 156] on p "Edit" at bounding box center [754, 158] width 30 height 7
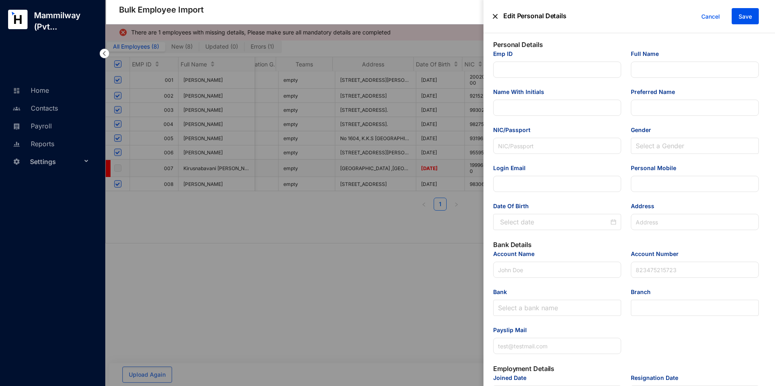
type input "007"
type input "Kirusnabavani [PERSON_NAME]"
type input "Kirusnabavani N."
type input "Bhavani"
type input "199965000000"
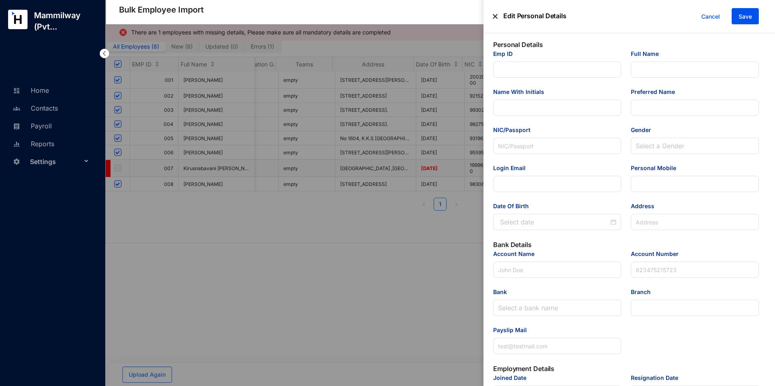
type input "[EMAIL_ADDRESS][DOMAIN_NAME]"
type input "772453648"
type input "[GEOGRAPHIC_DATA] ,[GEOGRAPHIC_DATA] ,[GEOGRAPHIC_DATA]. [GEOGRAPHIC_DATA][PERS…"
type input "Bank Of Ceylon"
type input "7357086"
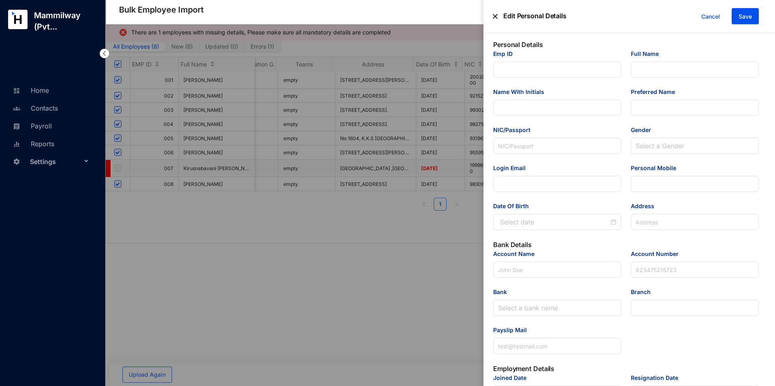
type input "[EMAIL_ADDRESS][DOMAIN_NAME]"
type input "Associate UI/UX Designer"
type input "007"
type Salary "75000"
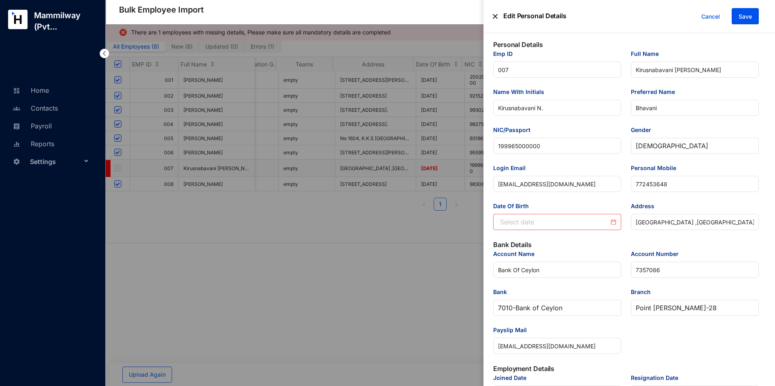
type input "[DATE]"
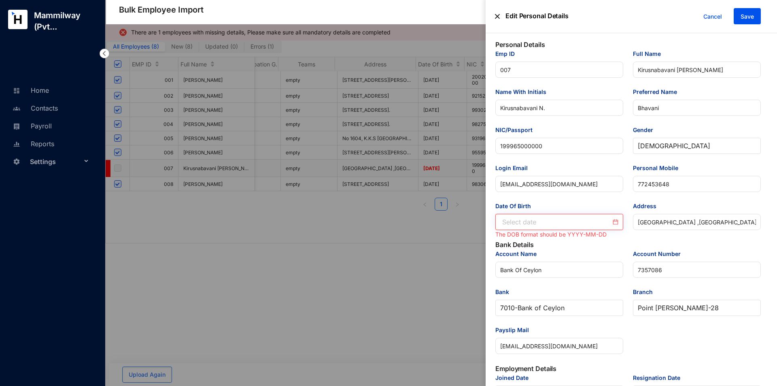
click at [581, 224] on input "Date Of Birth" at bounding box center [557, 222] width 109 height 10
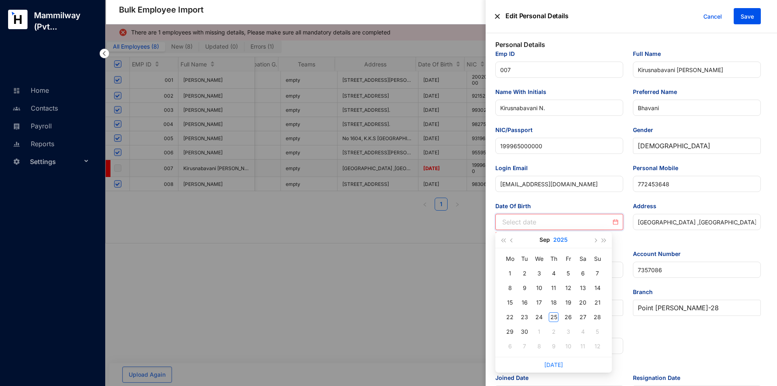
click at [561, 242] on button "2025" at bounding box center [561, 240] width 15 height 16
click at [515, 262] on div "2019" at bounding box center [517, 262] width 24 height 10
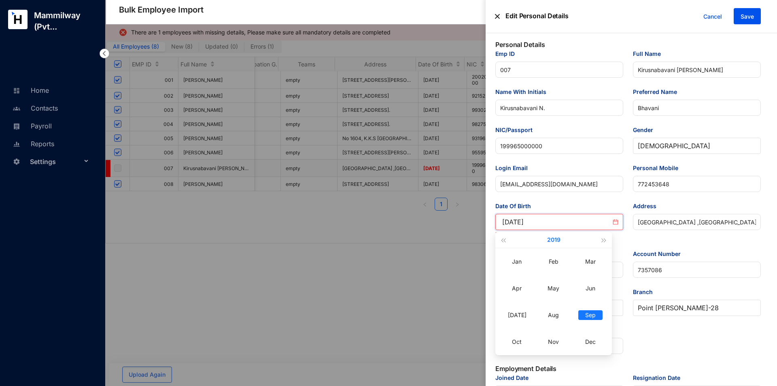
click at [555, 239] on button "2019" at bounding box center [553, 240] width 13 height 16
click at [545, 240] on button "[DATE] - [DATE]" at bounding box center [554, 240] width 30 height 16
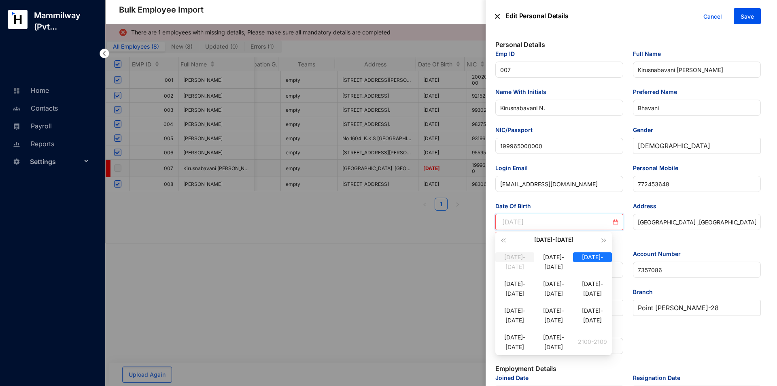
click at [520, 261] on div "[DATE]-[DATE]" at bounding box center [515, 257] width 39 height 10
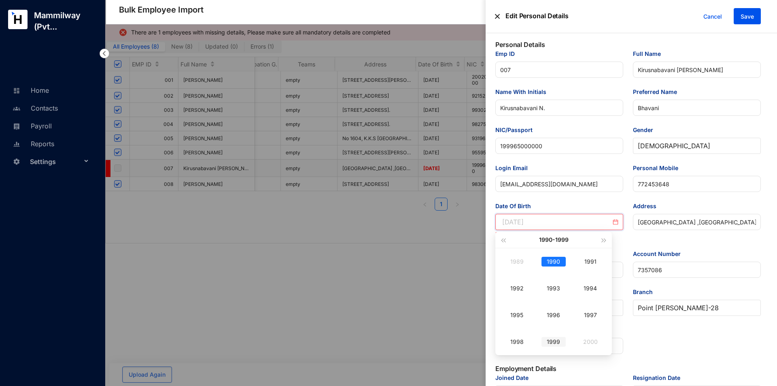
click at [561, 345] on div "1999" at bounding box center [554, 342] width 24 height 10
click at [550, 285] on div "May" at bounding box center [554, 288] width 24 height 10
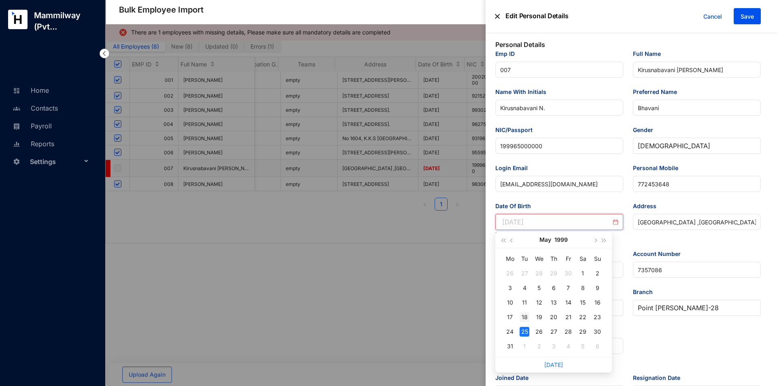
click at [526, 317] on div "18" at bounding box center [525, 317] width 10 height 10
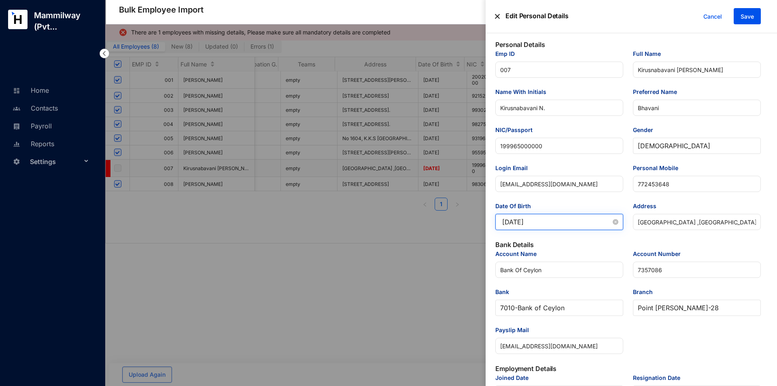
click at [545, 224] on input "[DATE]" at bounding box center [557, 222] width 109 height 10
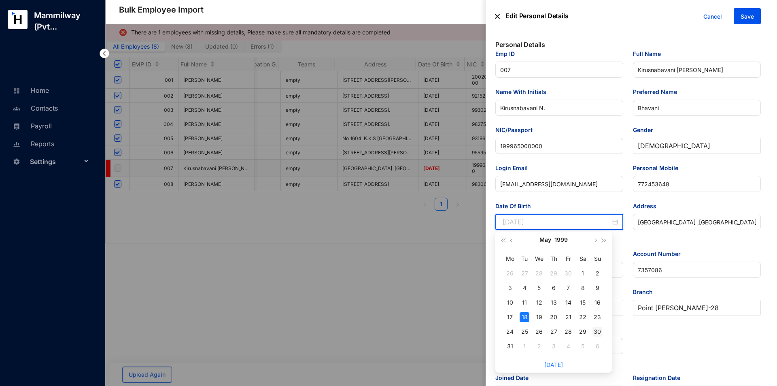
type input "[DATE]"
click at [596, 333] on div "30" at bounding box center [598, 332] width 10 height 10
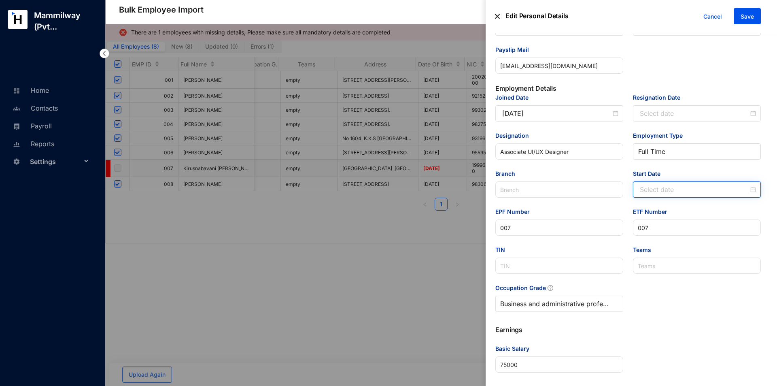
click at [679, 193] on input "Start Date" at bounding box center [694, 190] width 109 height 10
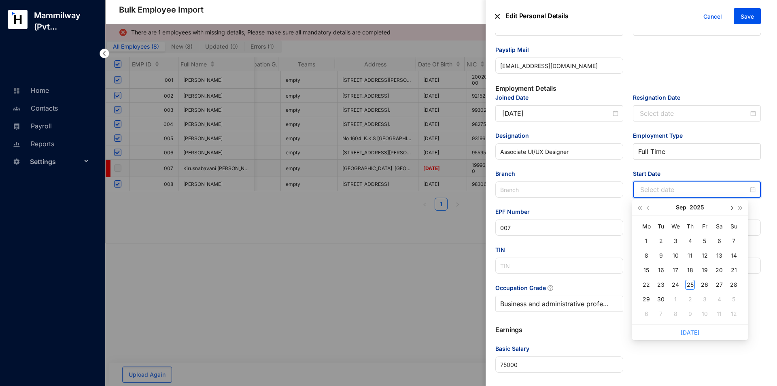
click at [730, 207] on button "button" at bounding box center [731, 207] width 9 height 16
type input "[DATE]"
click at [677, 263] on td "15" at bounding box center [676, 270] width 15 height 15
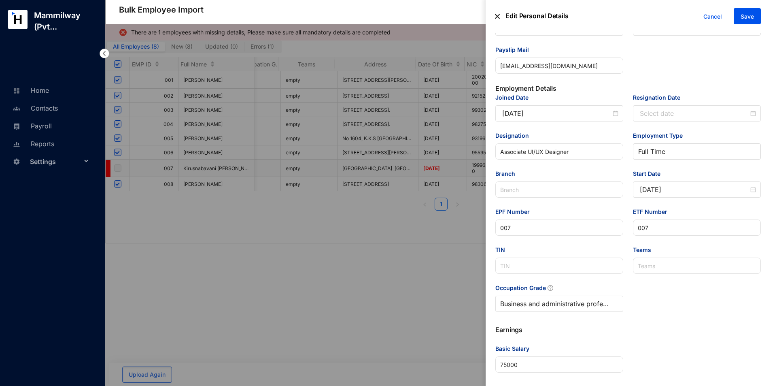
click at [752, 24] on div "Cancel Save" at bounding box center [730, 16] width 64 height 17
click at [749, 19] on span "Save" at bounding box center [747, 17] width 13 height 8
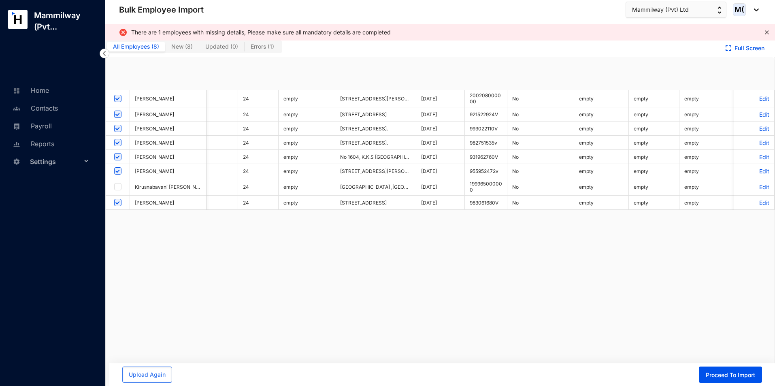
checkbox input "true"
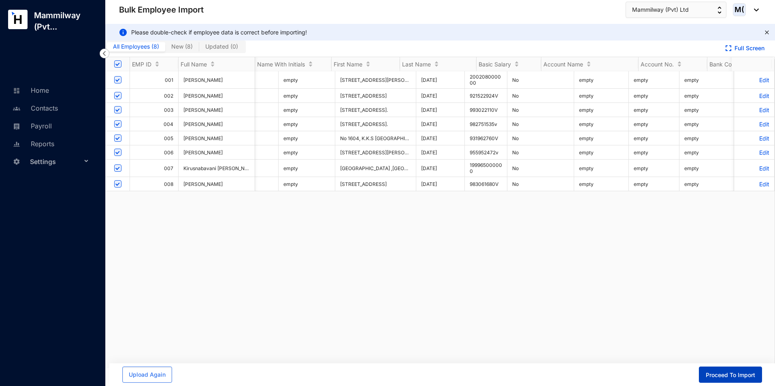
click at [726, 379] on span "Proceed To Import" at bounding box center [730, 375] width 49 height 8
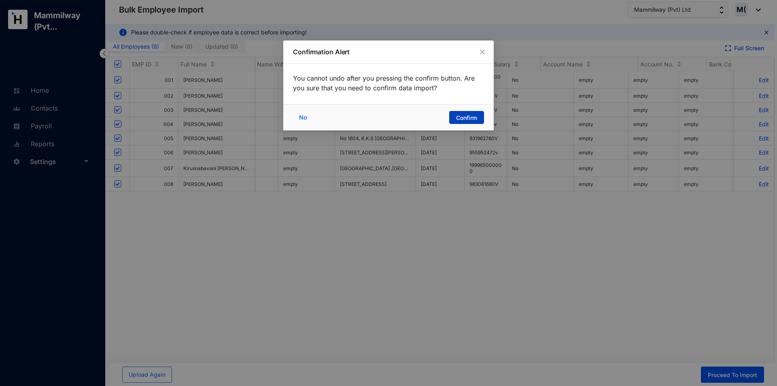
click at [470, 119] on span "Confirm" at bounding box center [466, 118] width 21 height 8
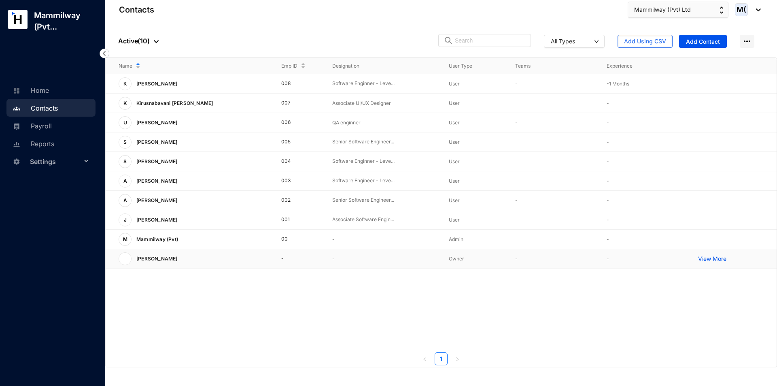
click at [716, 258] on p "View More" at bounding box center [715, 259] width 32 height 8
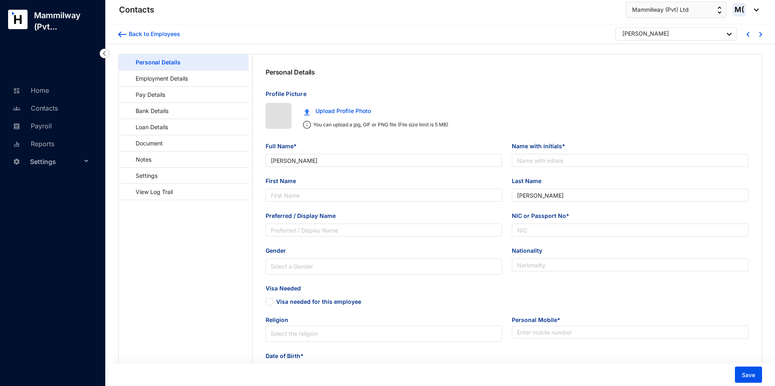
type input "[PERSON_NAME]"
type input "Yogendran"
click at [160, 177] on link "Settings" at bounding box center [142, 175] width 35 height 17
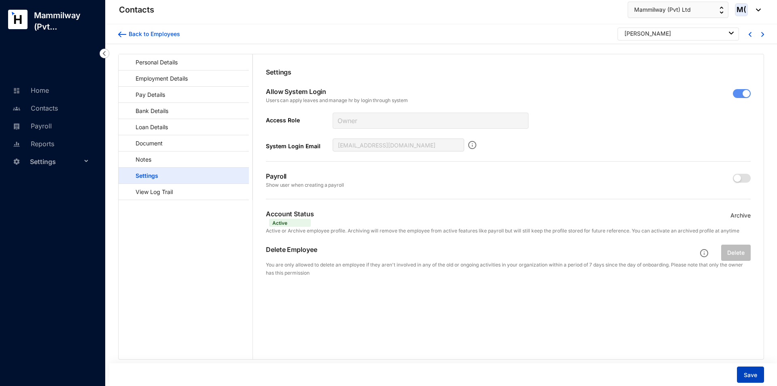
click at [750, 368] on button "Save" at bounding box center [750, 374] width 27 height 16
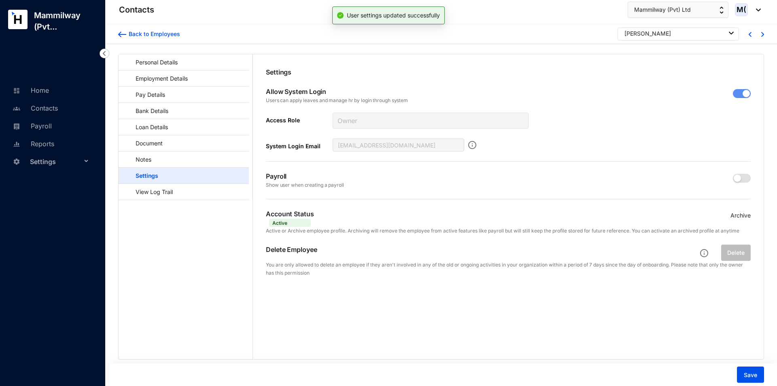
click at [127, 40] on div "Back to Employees" at bounding box center [149, 34] width 62 height 13
click at [132, 32] on div "Back to Employees" at bounding box center [153, 34] width 54 height 8
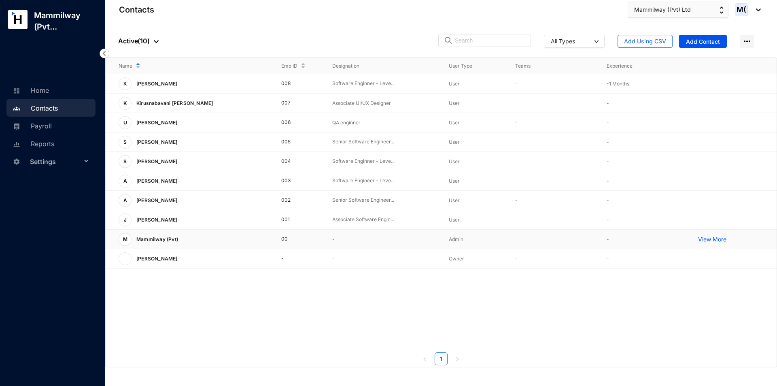
click at [712, 239] on p "View More" at bounding box center [715, 239] width 32 height 8
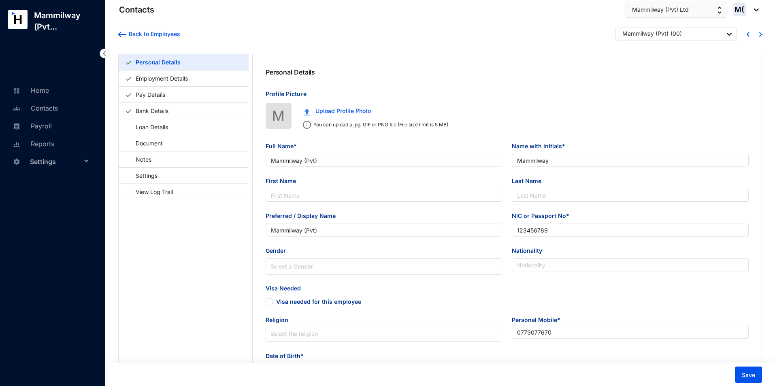
type input "Mammilway (Pvt)"
type input "Mammilway"
type input "Mammilway (Pvt)"
type input "123456789"
type input "0773077670"
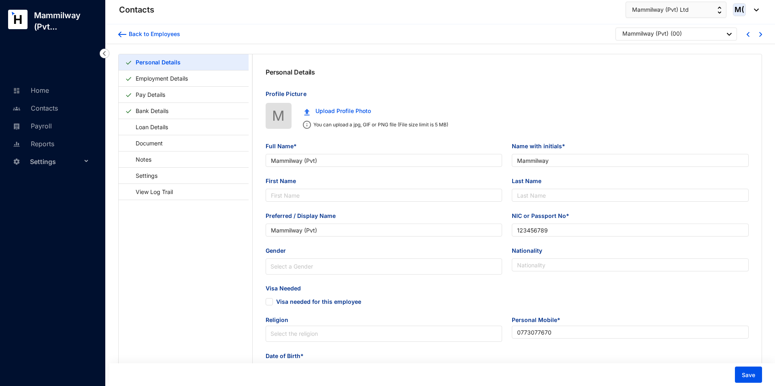
type input "S. Karthic"
type input "+94770081991"
type input "2003-08-28"
click at [159, 170] on link "Settings" at bounding box center [142, 175] width 35 height 17
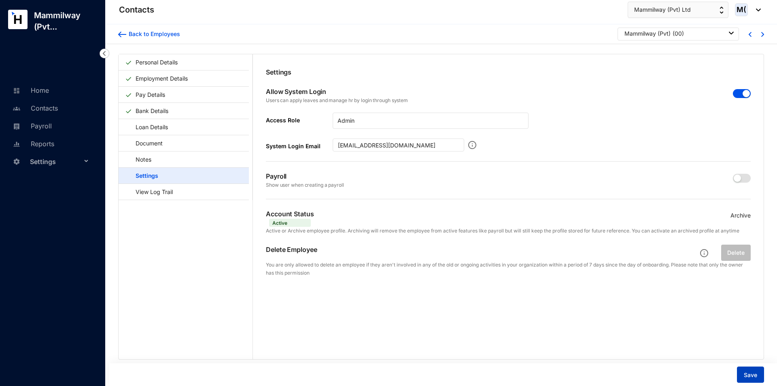
drag, startPoint x: 751, startPoint y: 373, endPoint x: 752, endPoint y: 368, distance: 5.3
click at [751, 372] on span "Save" at bounding box center [750, 375] width 13 height 8
click at [168, 44] on div "Back to Employees Mammilway (Pvt) ( 00 )" at bounding box center [441, 34] width 672 height 20
click at [166, 32] on div "Back to Employees" at bounding box center [153, 34] width 54 height 8
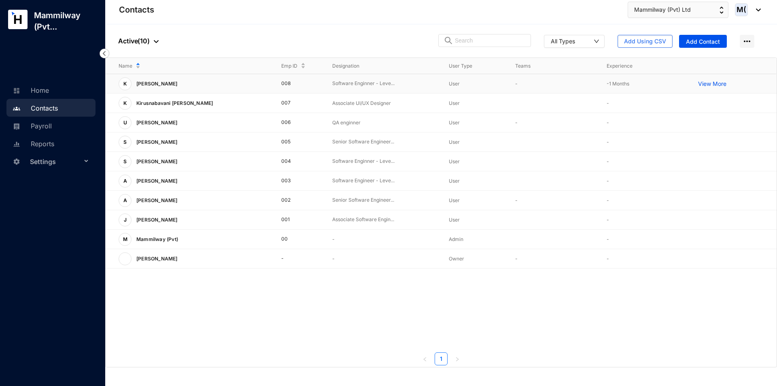
click at [708, 83] on p "View More" at bounding box center [715, 84] width 32 height 8
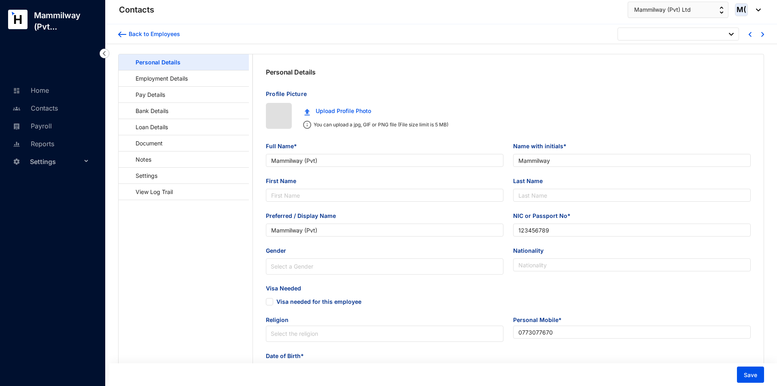
type input "2003-08-28"
type input "[PERSON_NAME]"
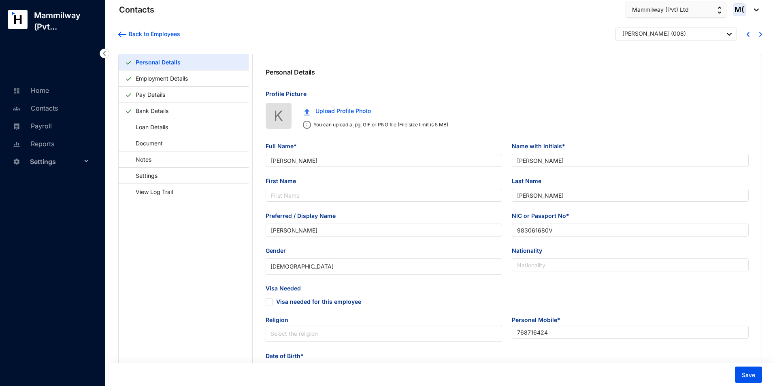
type input "983061680V"
type input "768716424"
type input "[STREET_ADDRESS]"
type input "[DATE]"
click at [191, 78] on link "Employment Details" at bounding box center [161, 78] width 59 height 17
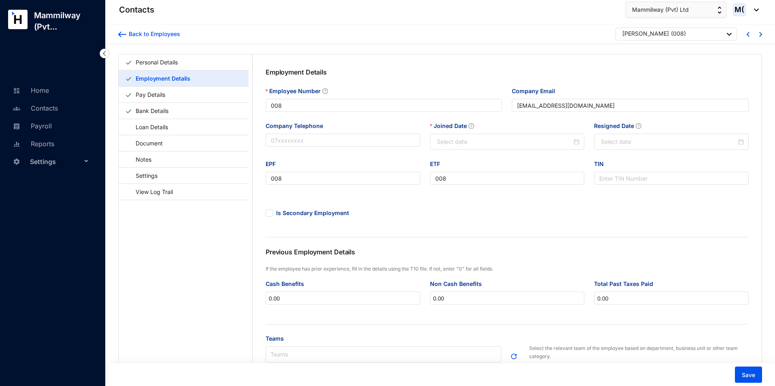
type input "[DATE]"
click at [168, 96] on link "Pay Details" at bounding box center [150, 94] width 36 height 17
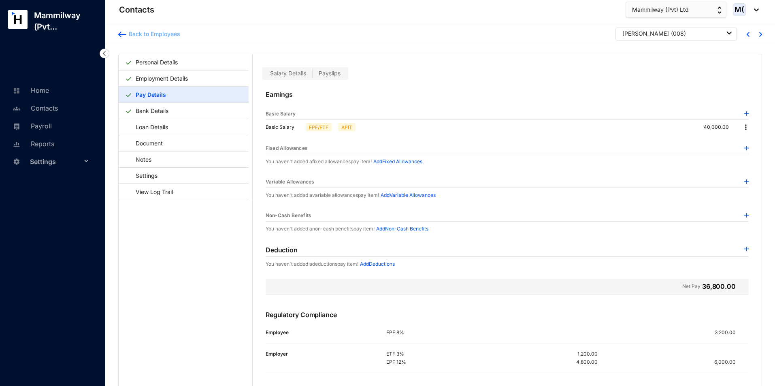
click at [127, 37] on div "Back to Employees" at bounding box center [153, 34] width 54 height 8
